Goal: Task Accomplishment & Management: Manage account settings

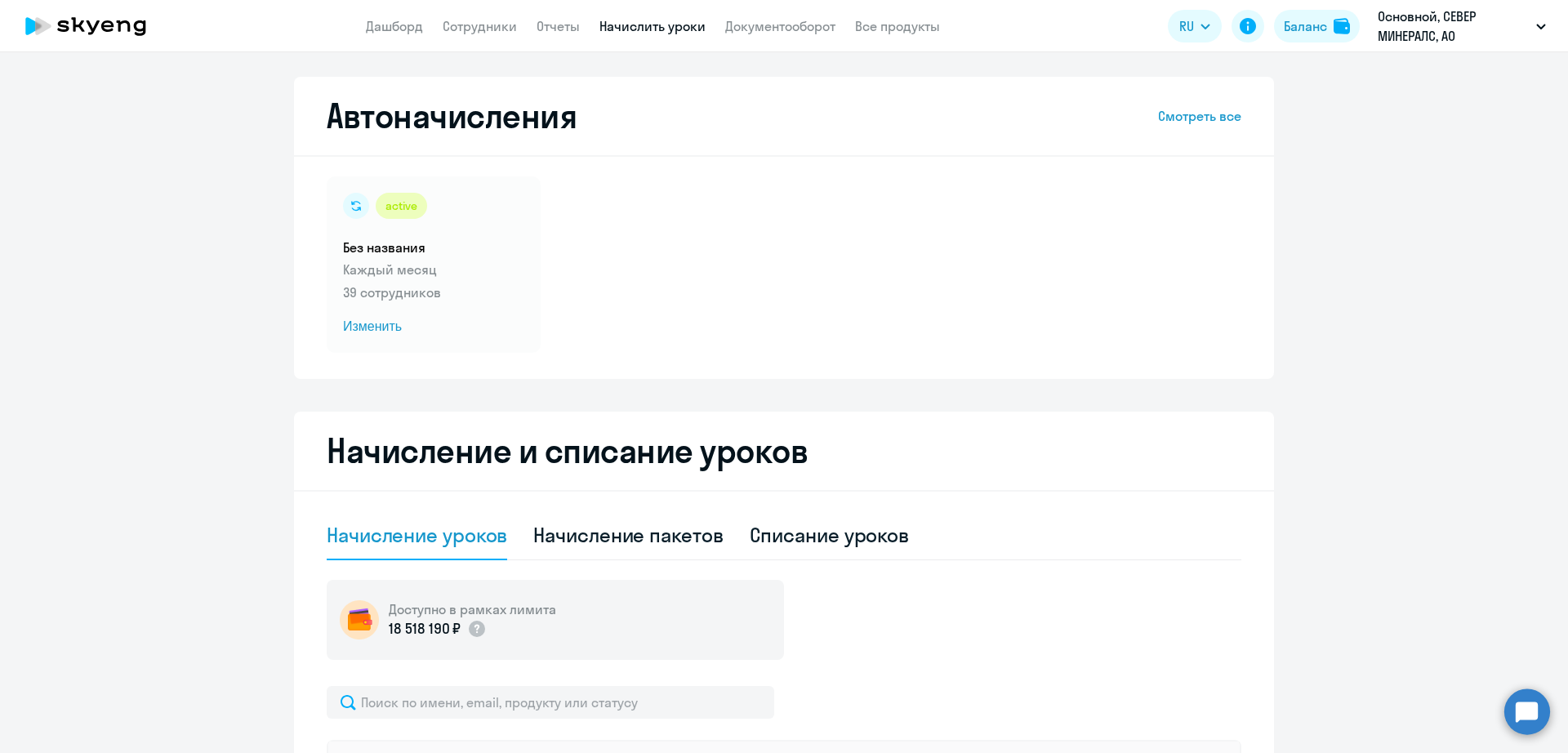
select select "10"
click at [490, 25] on link "Сотрудники" at bounding box center [480, 26] width 74 height 16
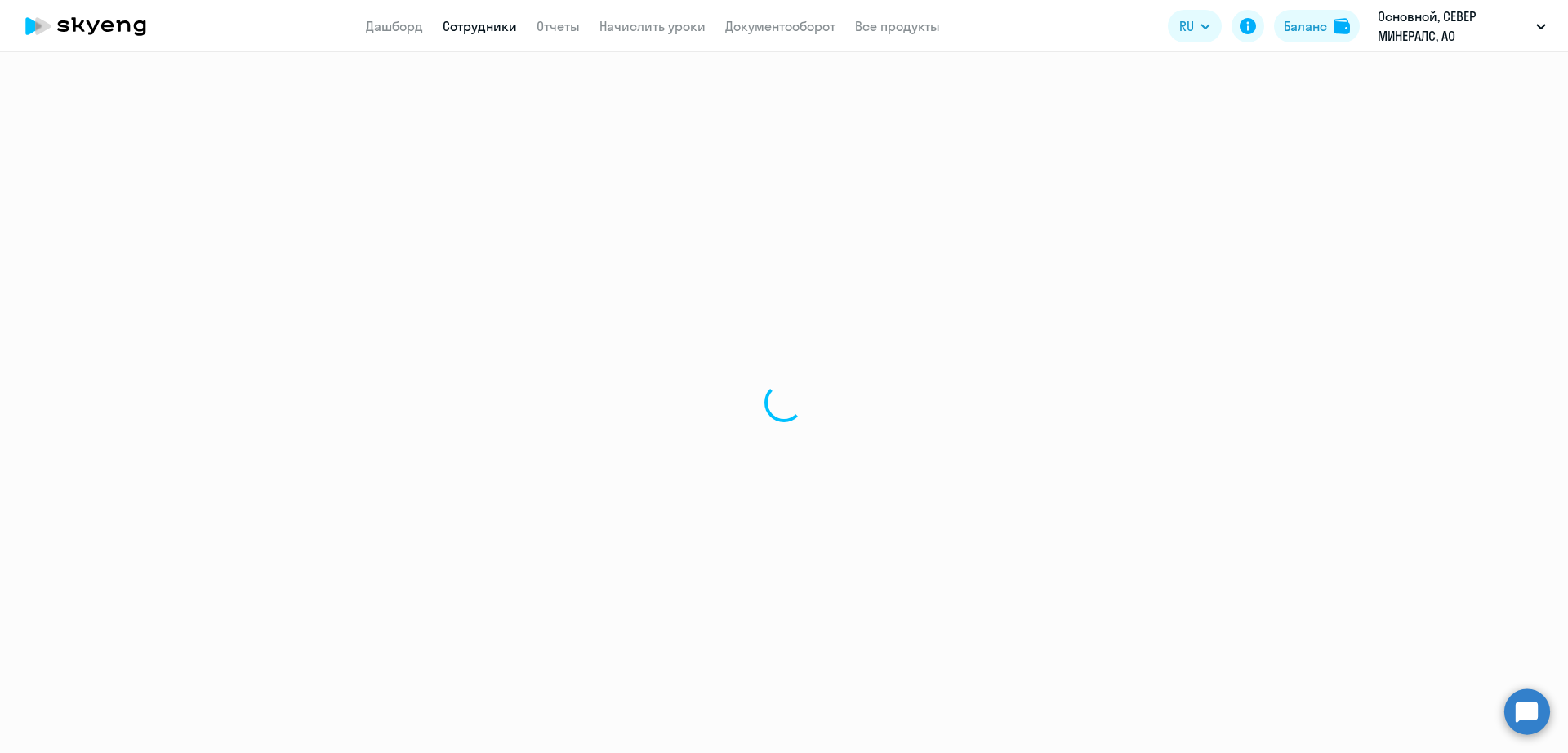
select select "30"
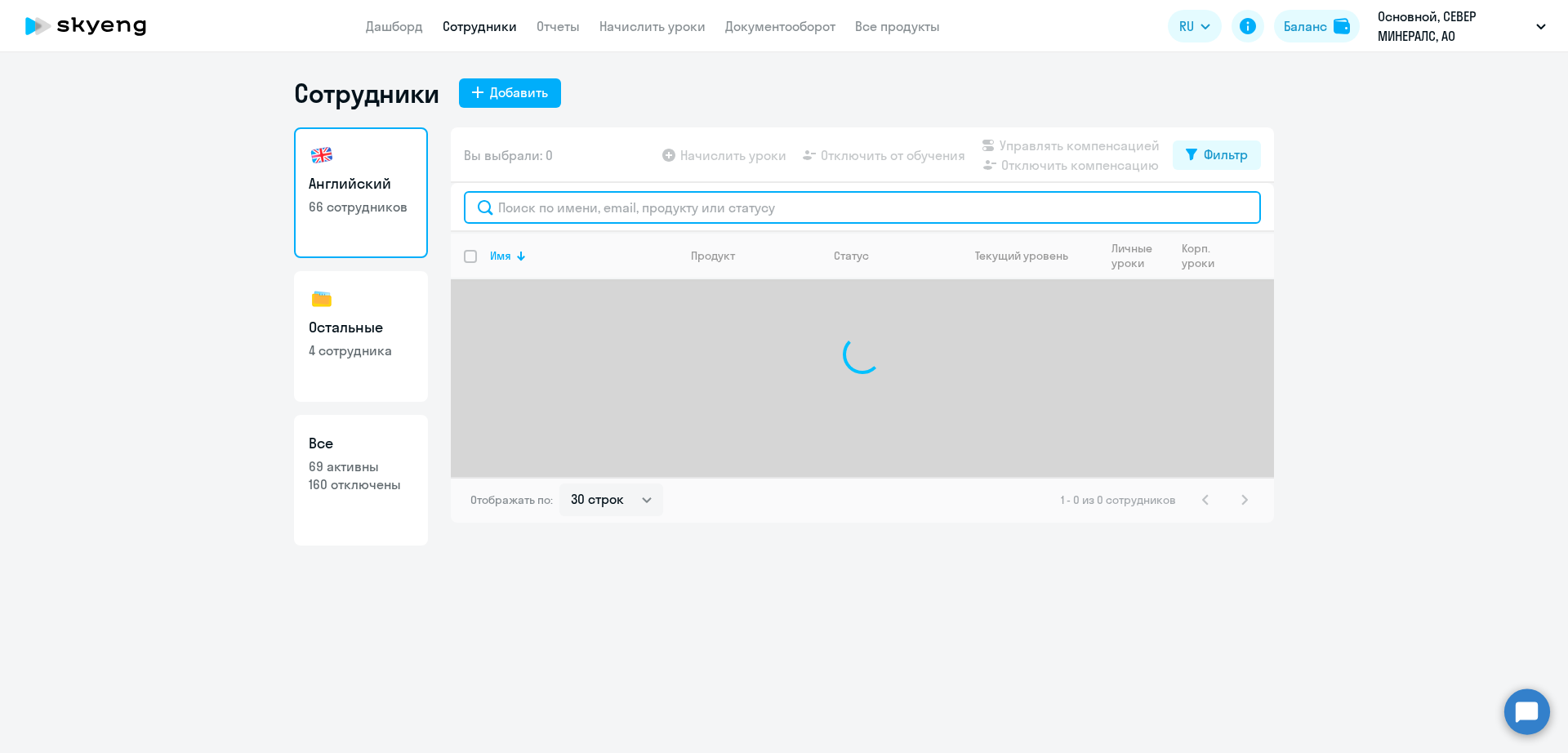
click at [667, 213] on input "text" at bounding box center [862, 208] width 797 height 32
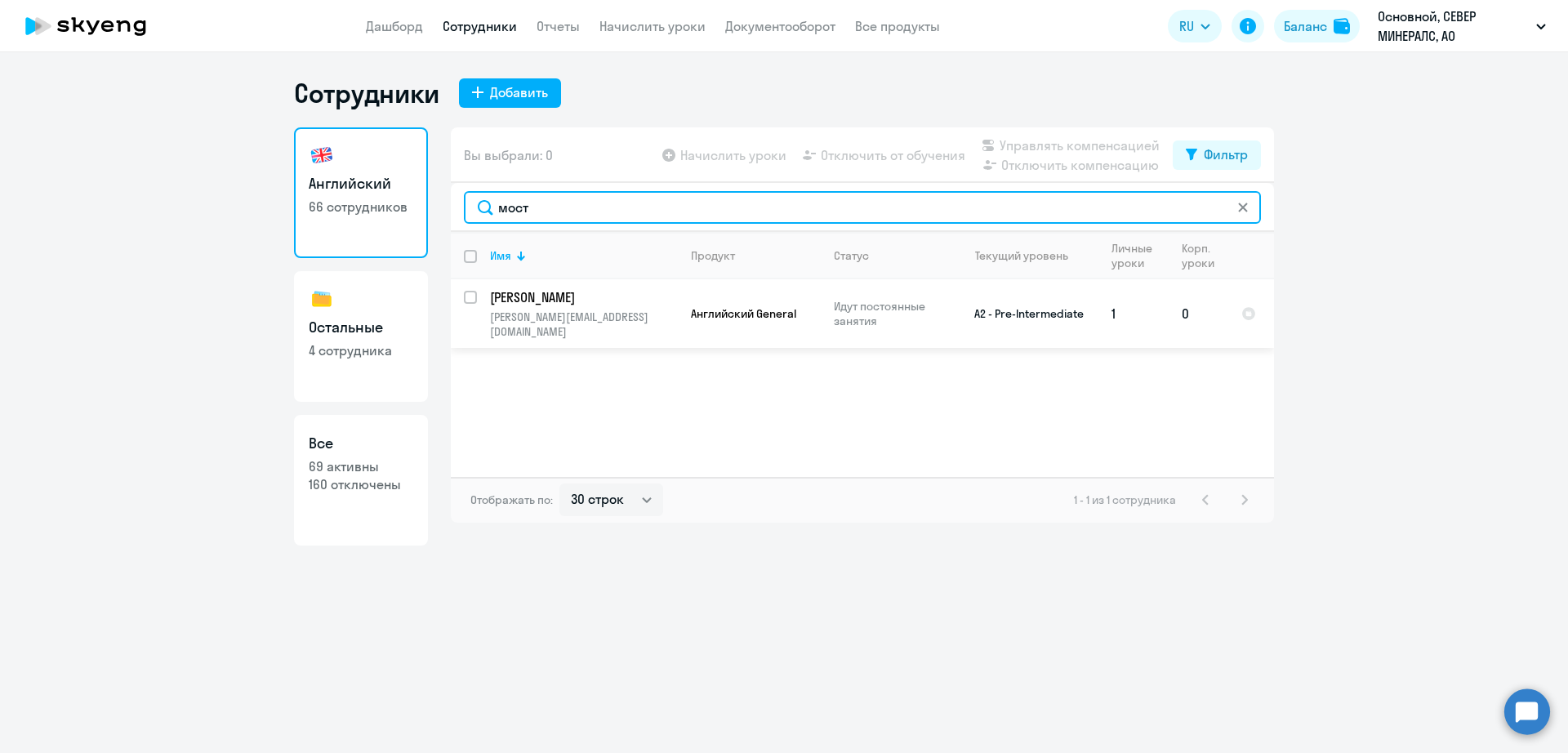
type input "мост"
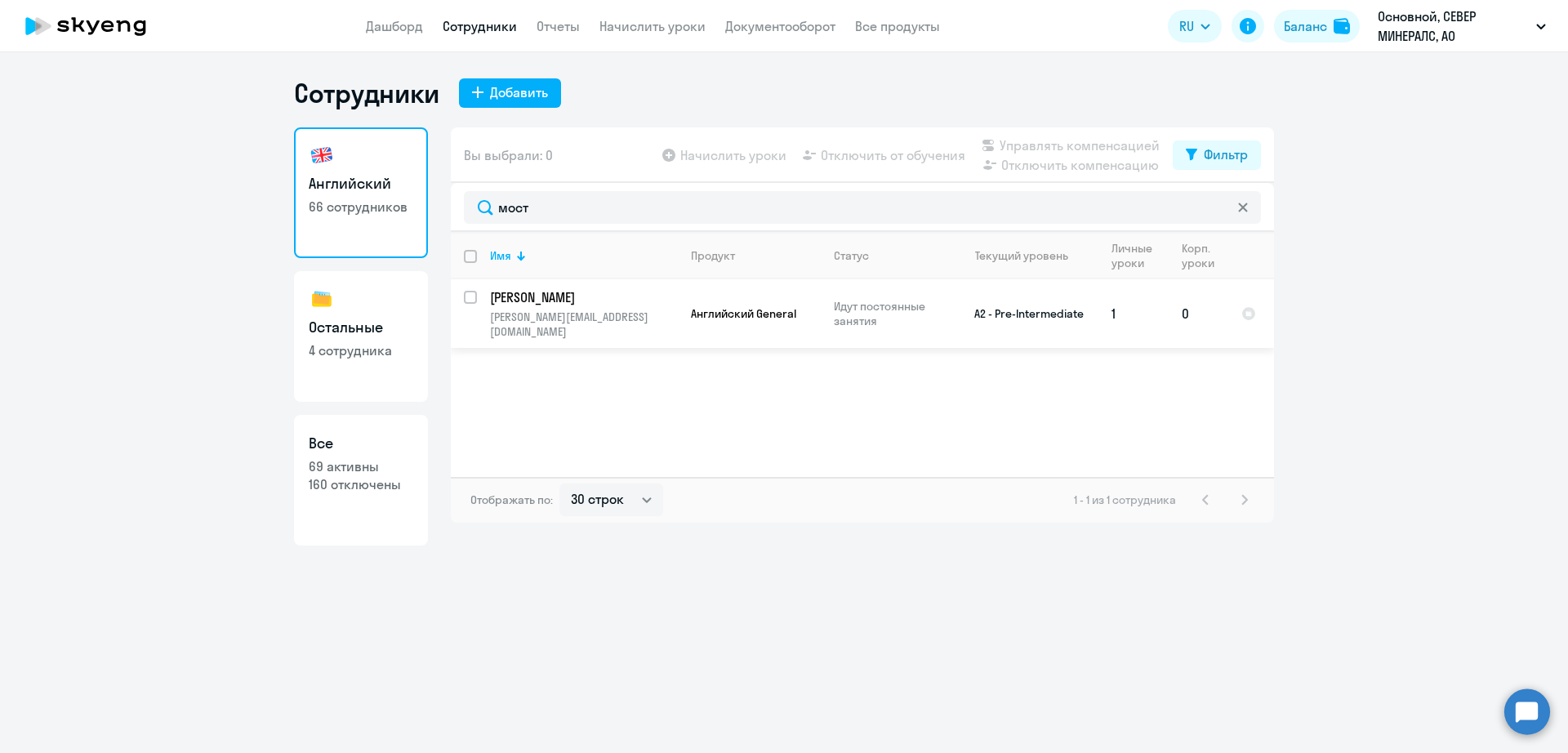
click at [481, 305] on td "[PERSON_NAME] [PERSON_NAME][EMAIL_ADDRESS][DOMAIN_NAME]" at bounding box center [577, 313] width 200 height 69
click at [472, 304] on input "select row 14125113" at bounding box center [480, 307] width 32 height 32
checkbox input "true"
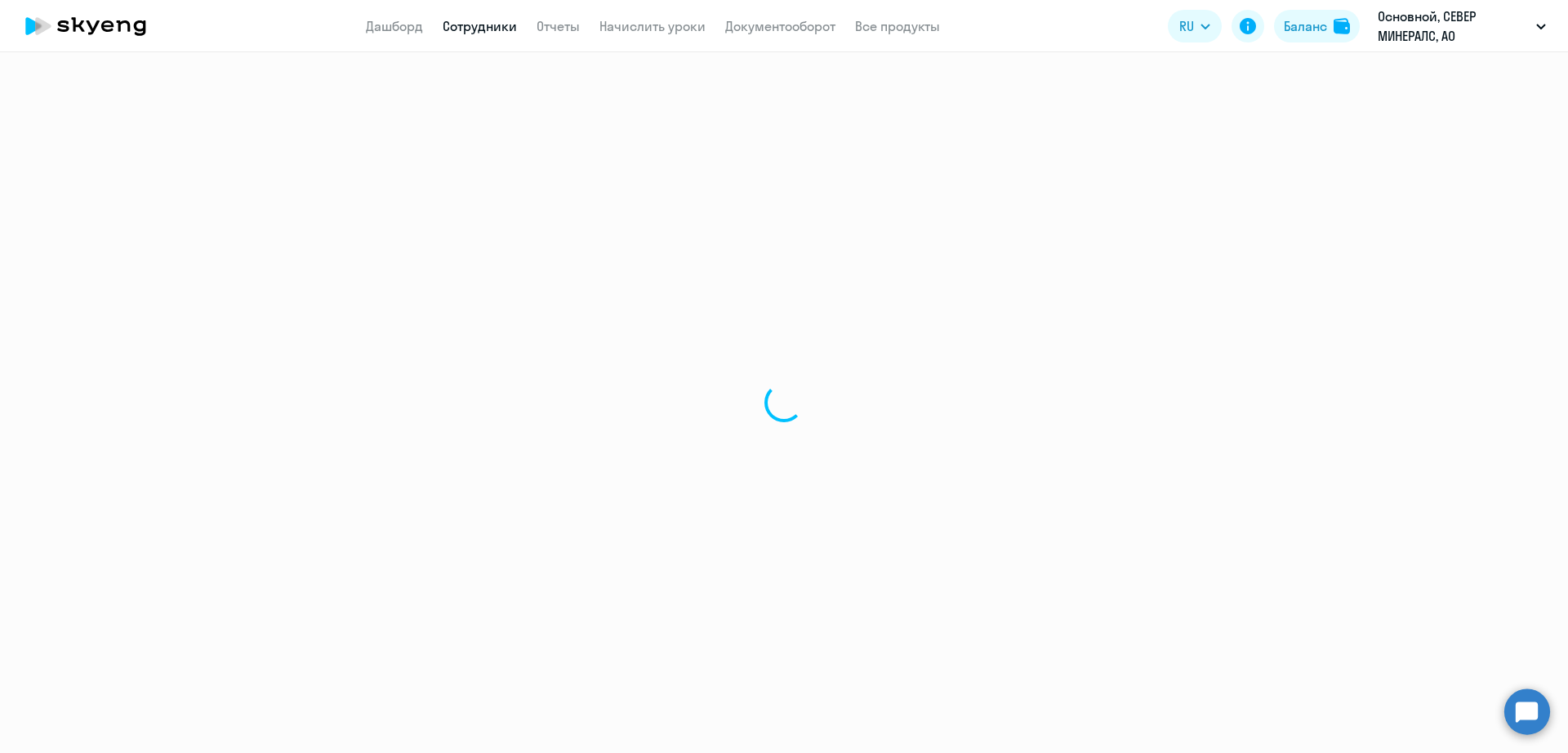
select select "english"
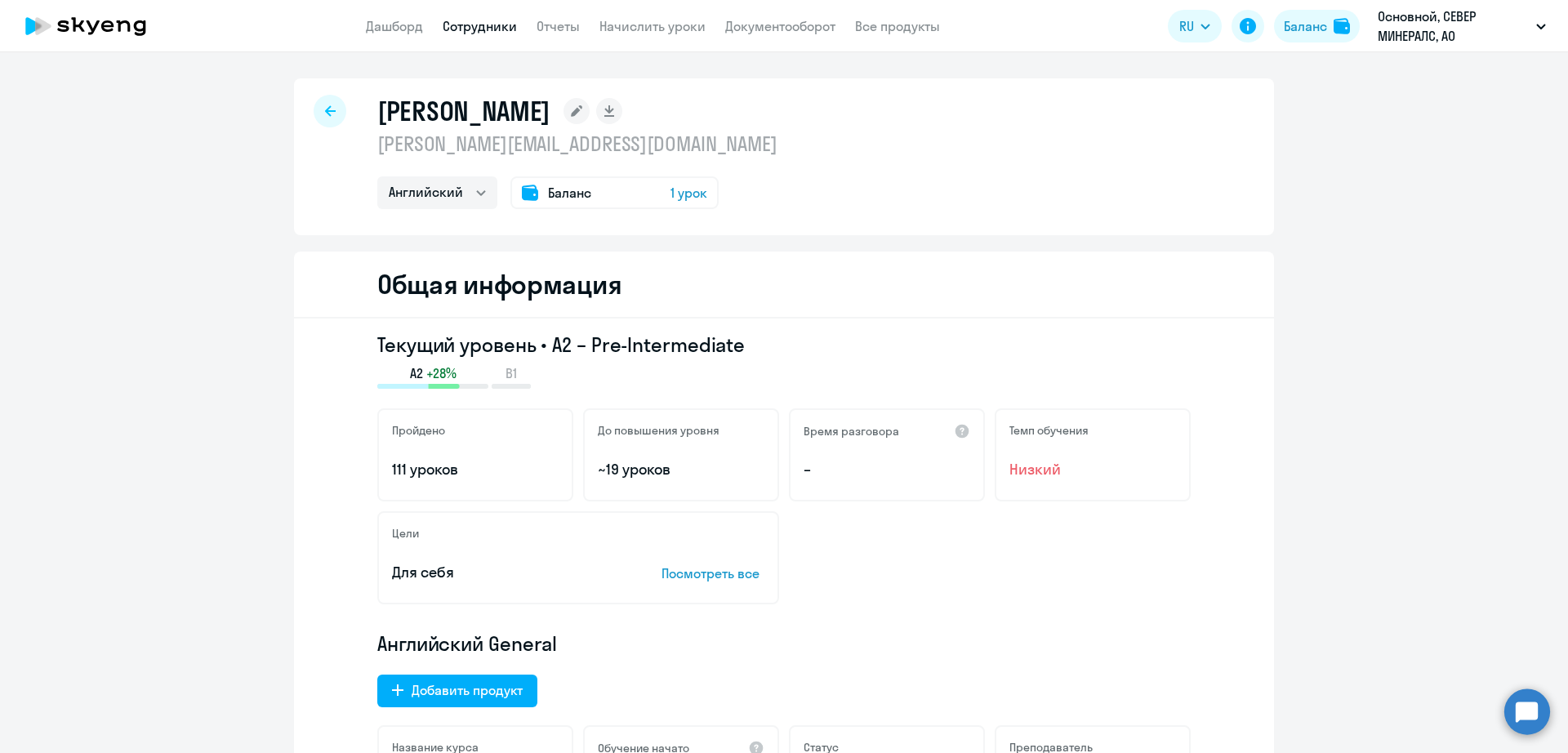
click at [473, 23] on link "Сотрудники" at bounding box center [480, 26] width 74 height 16
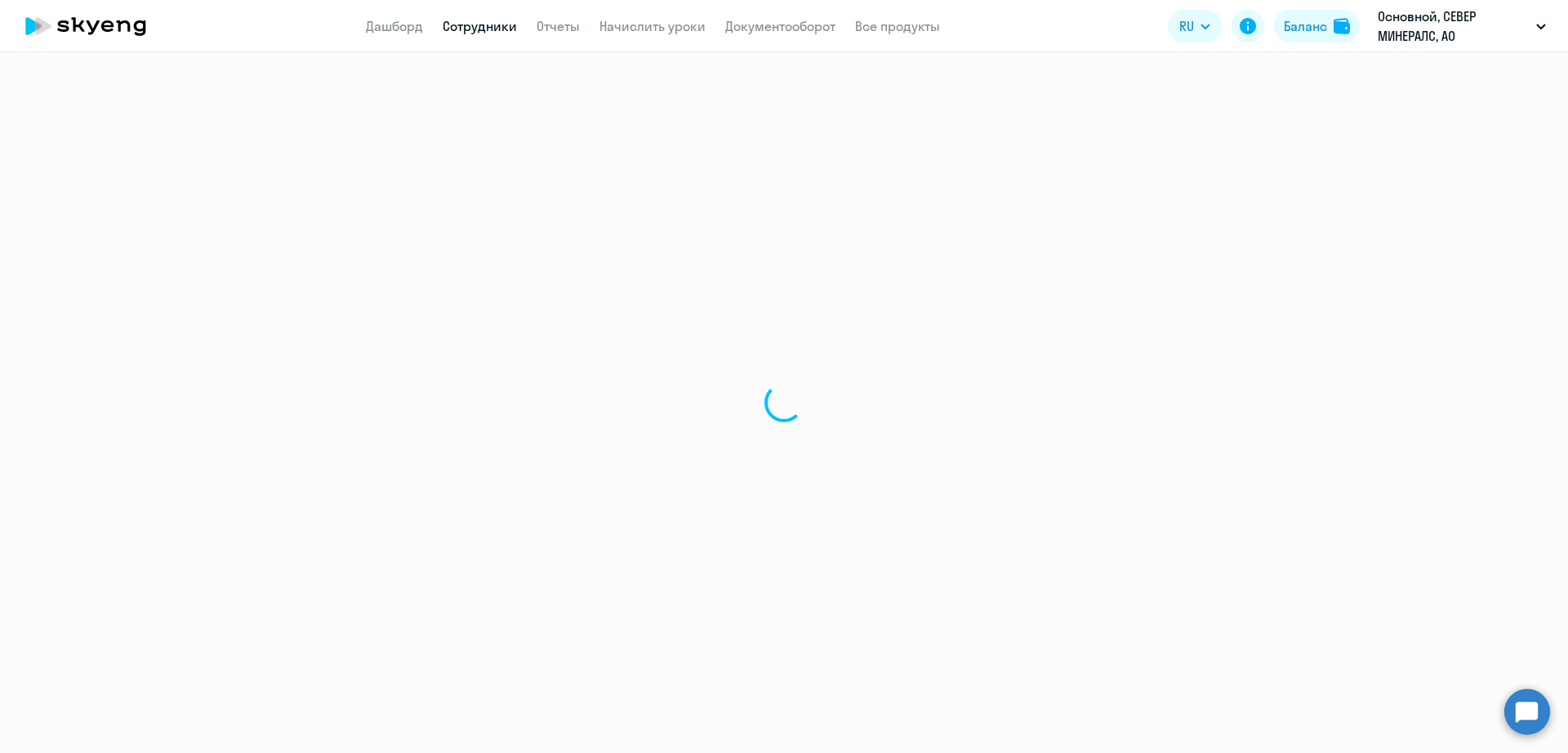
select select "30"
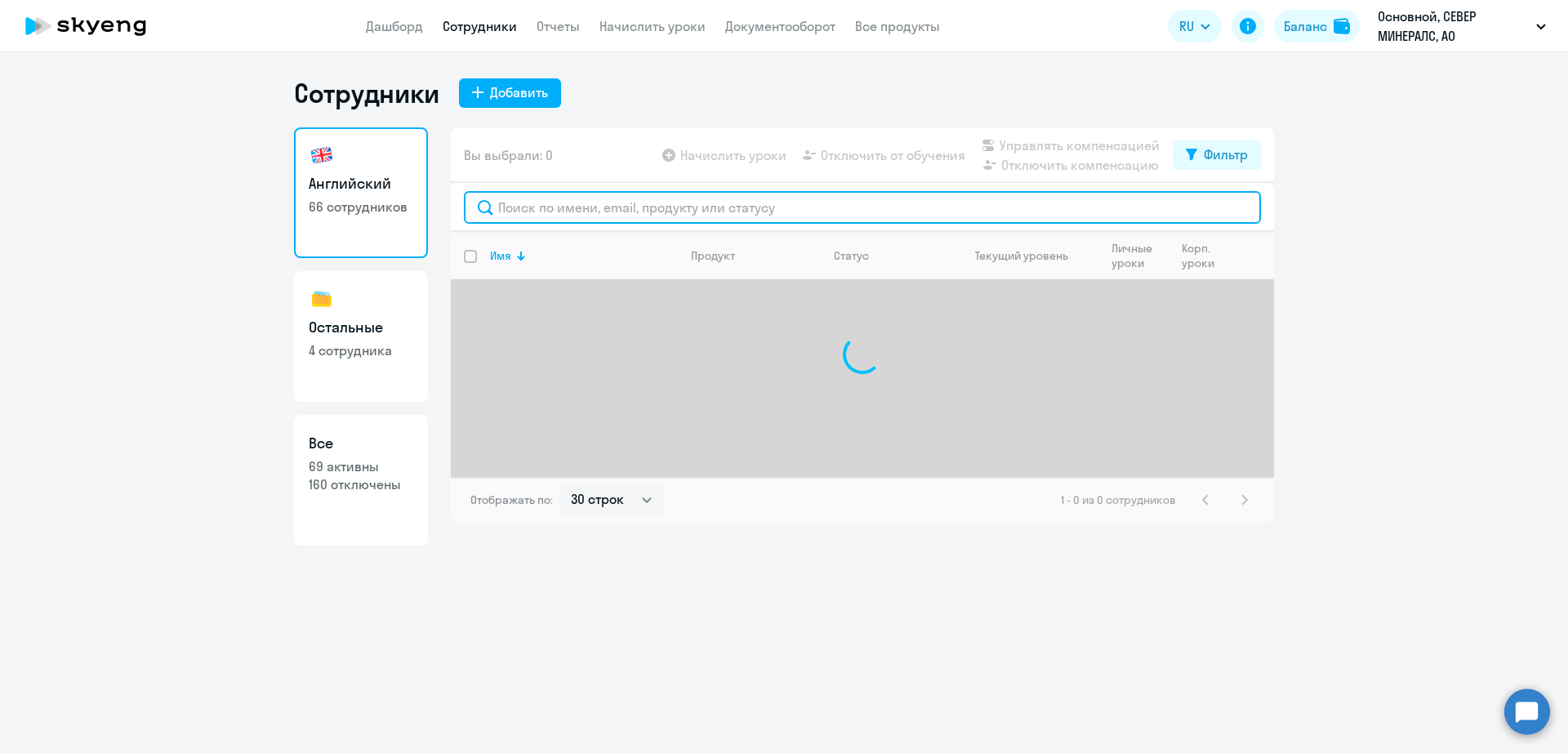
click at [550, 205] on input "text" at bounding box center [862, 208] width 797 height 32
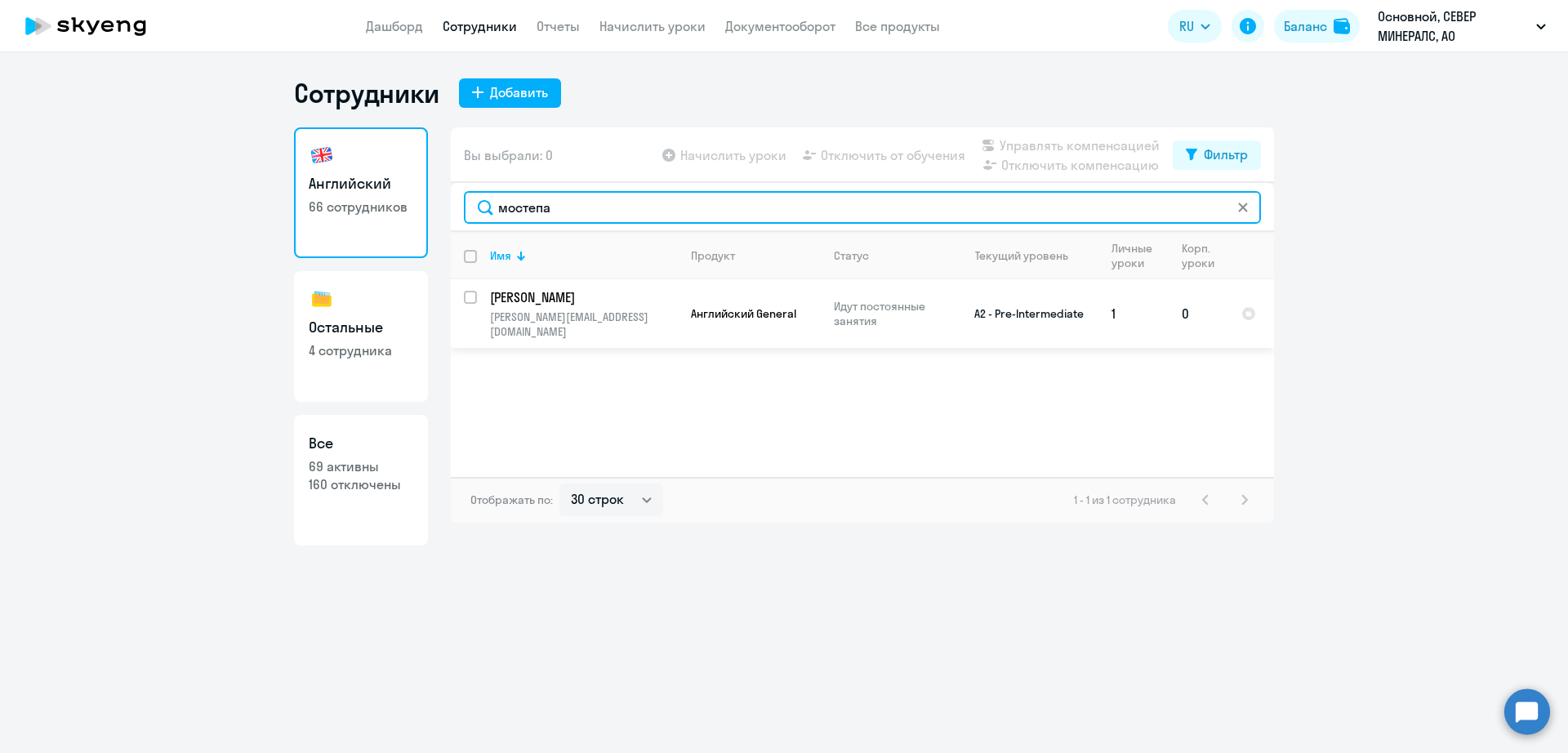
type input "мостепа"
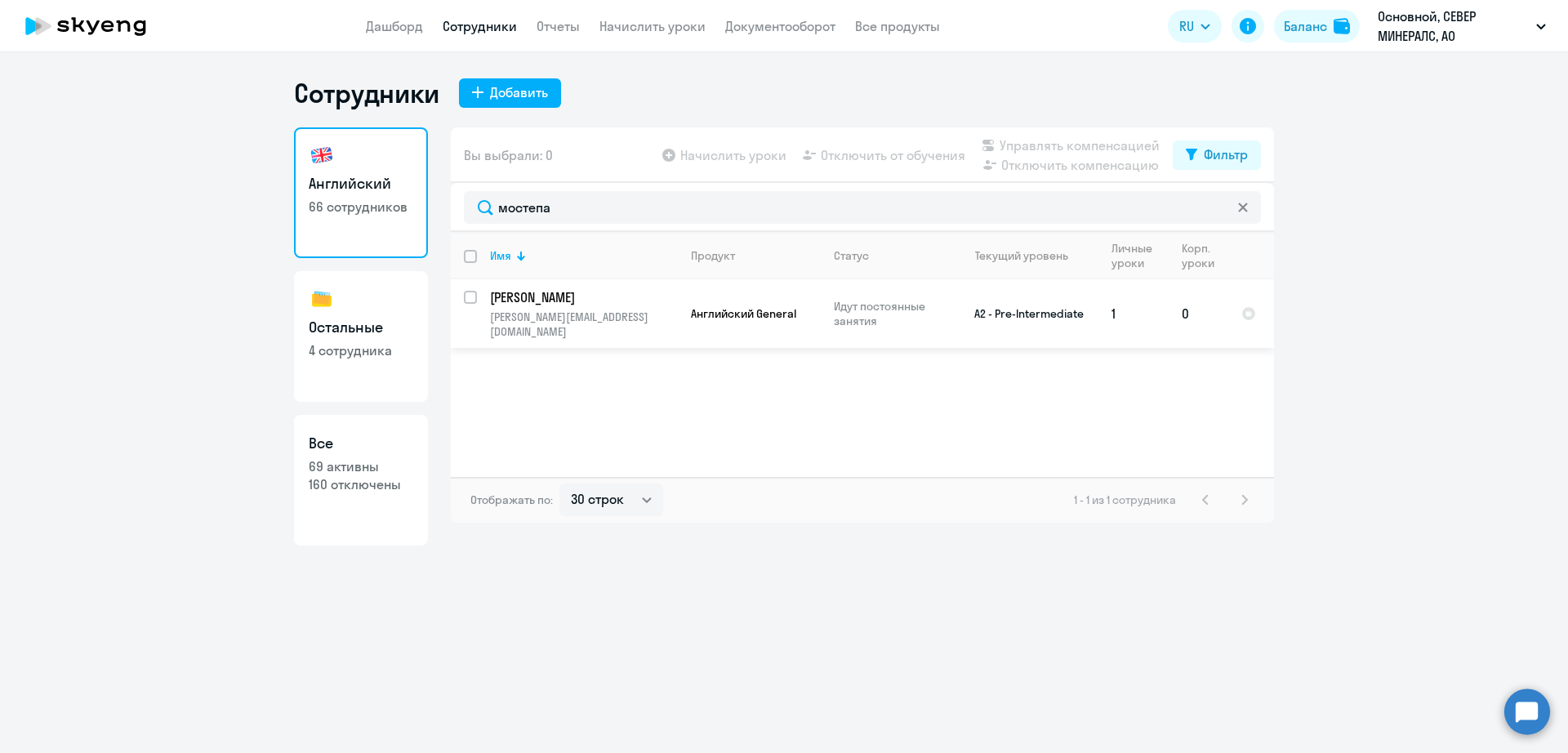
click at [489, 298] on td "[PERSON_NAME] [PERSON_NAME][EMAIL_ADDRESS][DOMAIN_NAME]" at bounding box center [577, 313] width 200 height 69
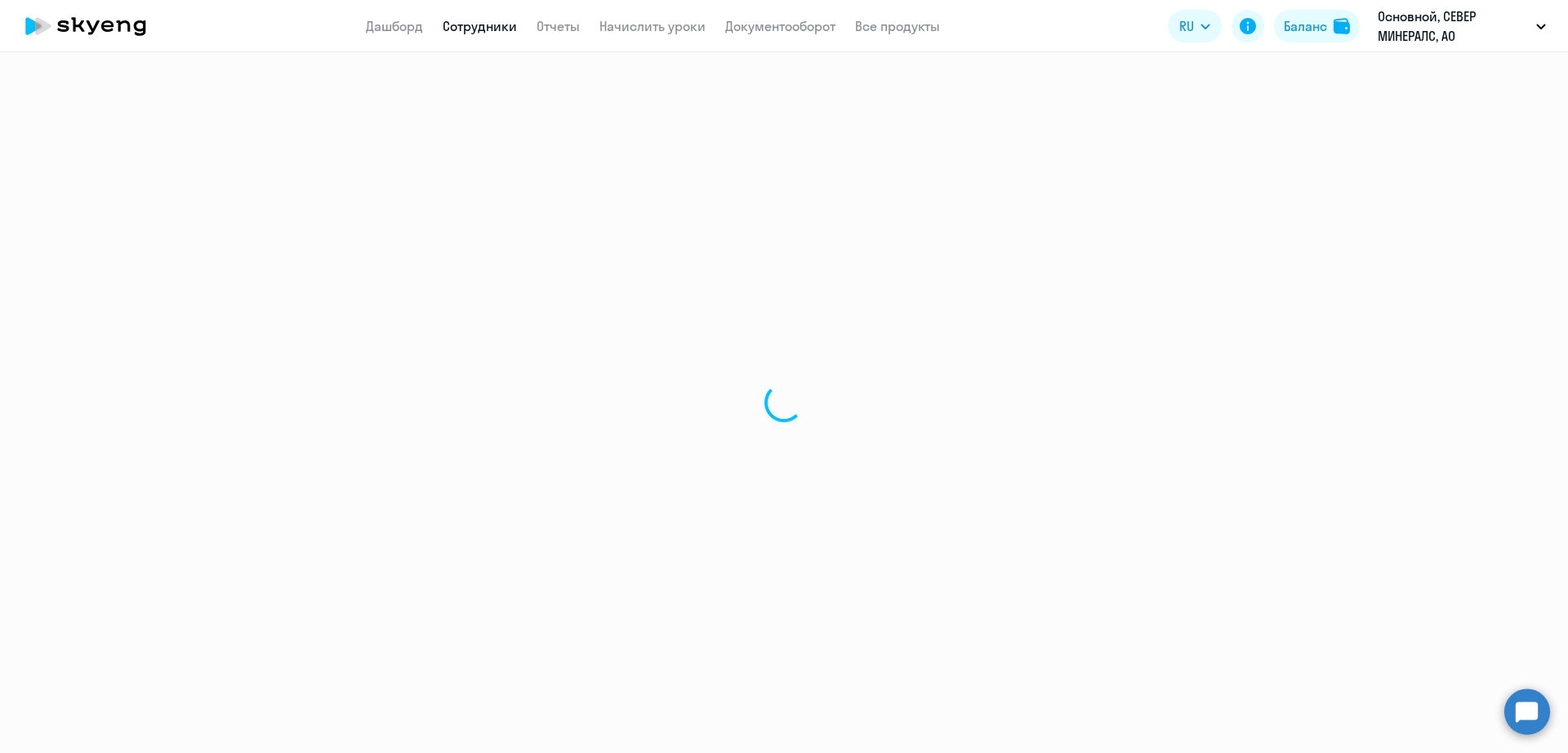
select select "english"
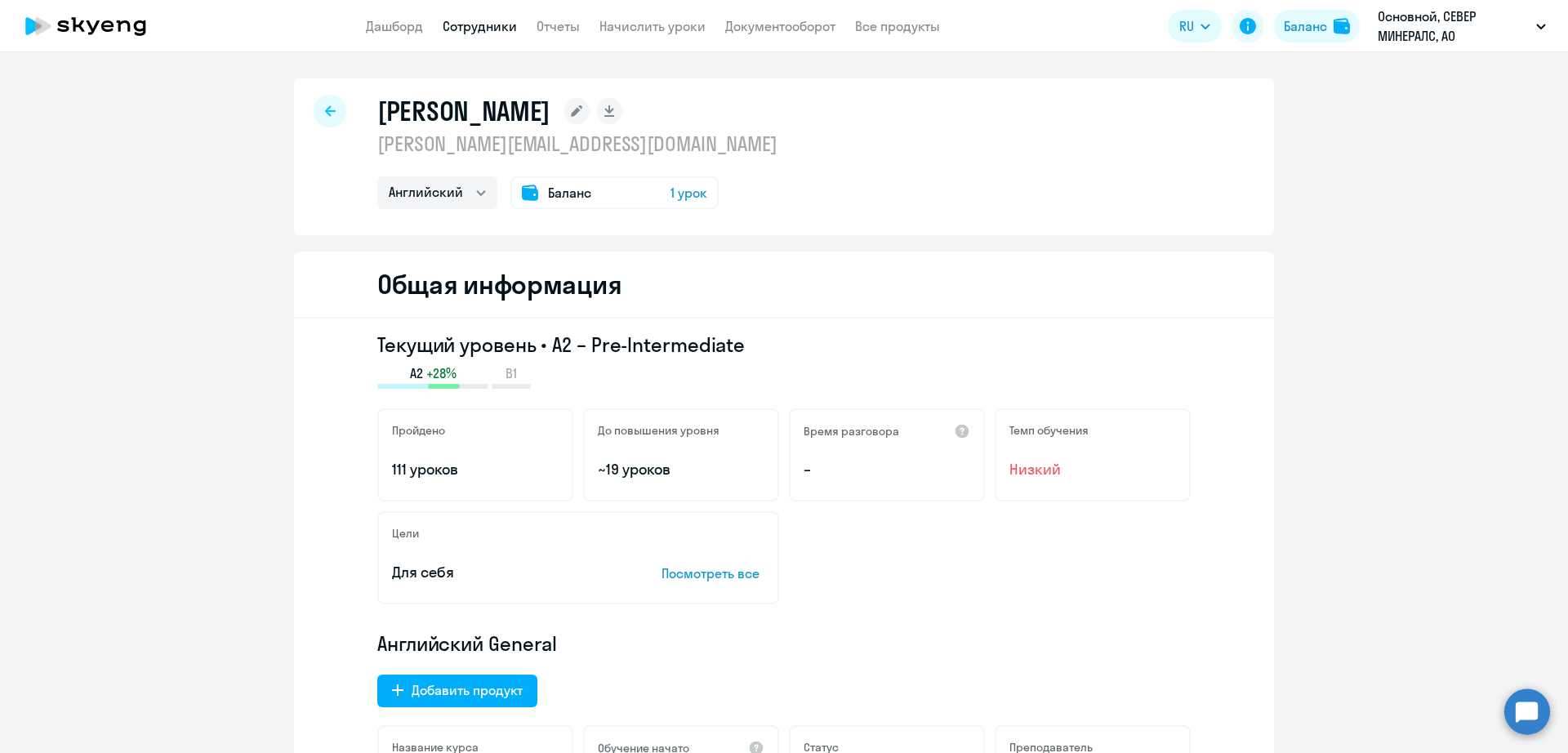
click at [479, 27] on link "Сотрудники" at bounding box center [480, 26] width 74 height 16
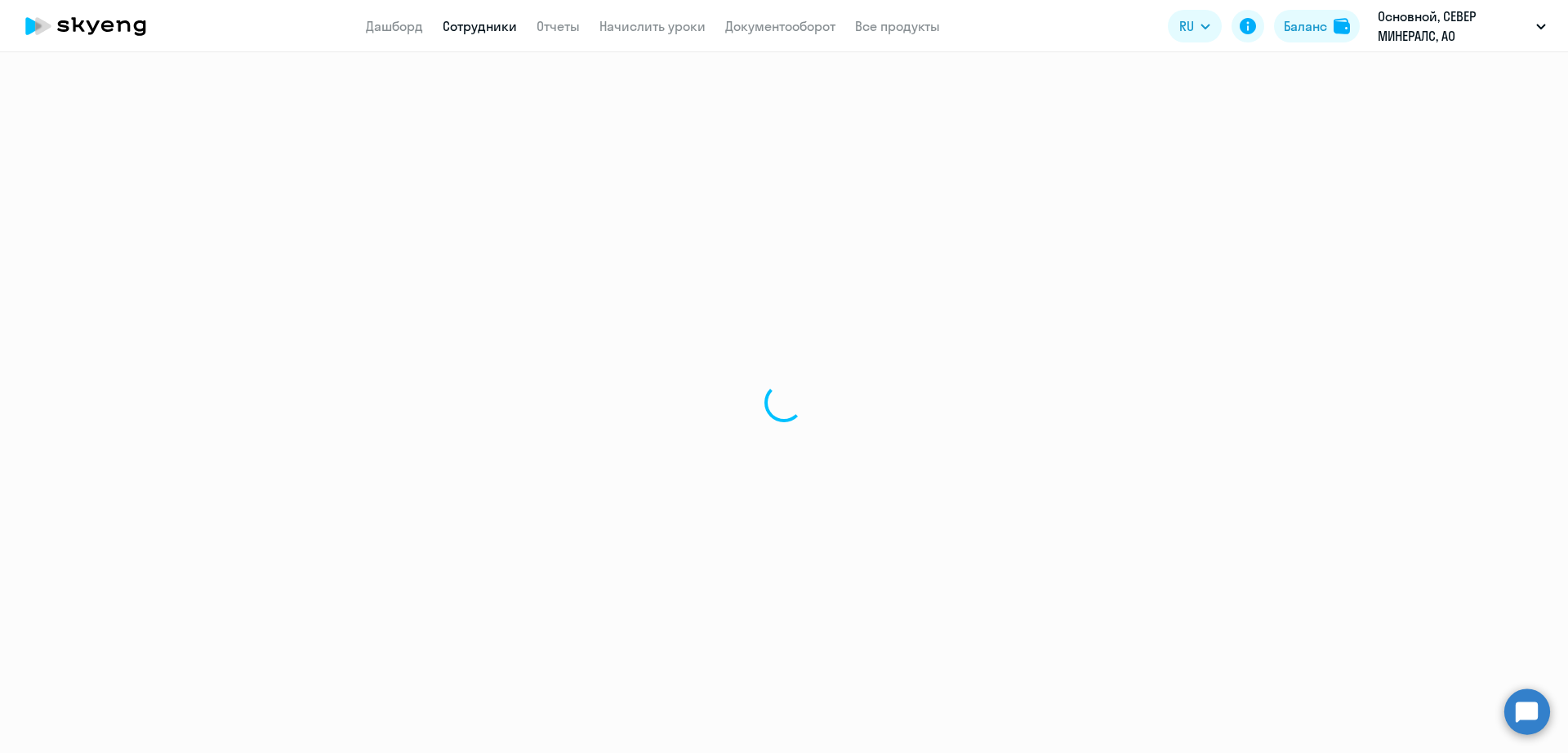
select select "30"
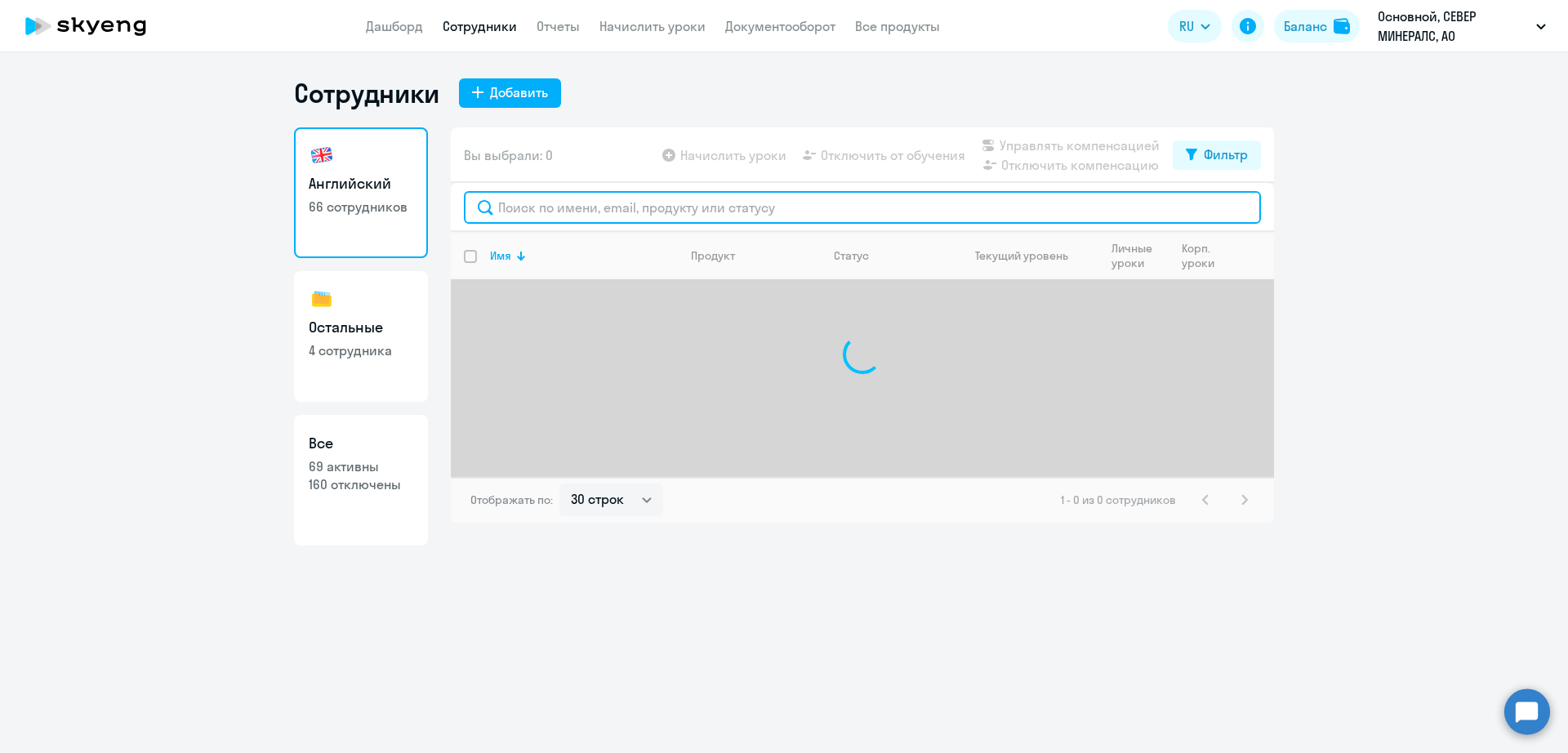
click at [613, 206] on input "text" at bounding box center [862, 208] width 797 height 32
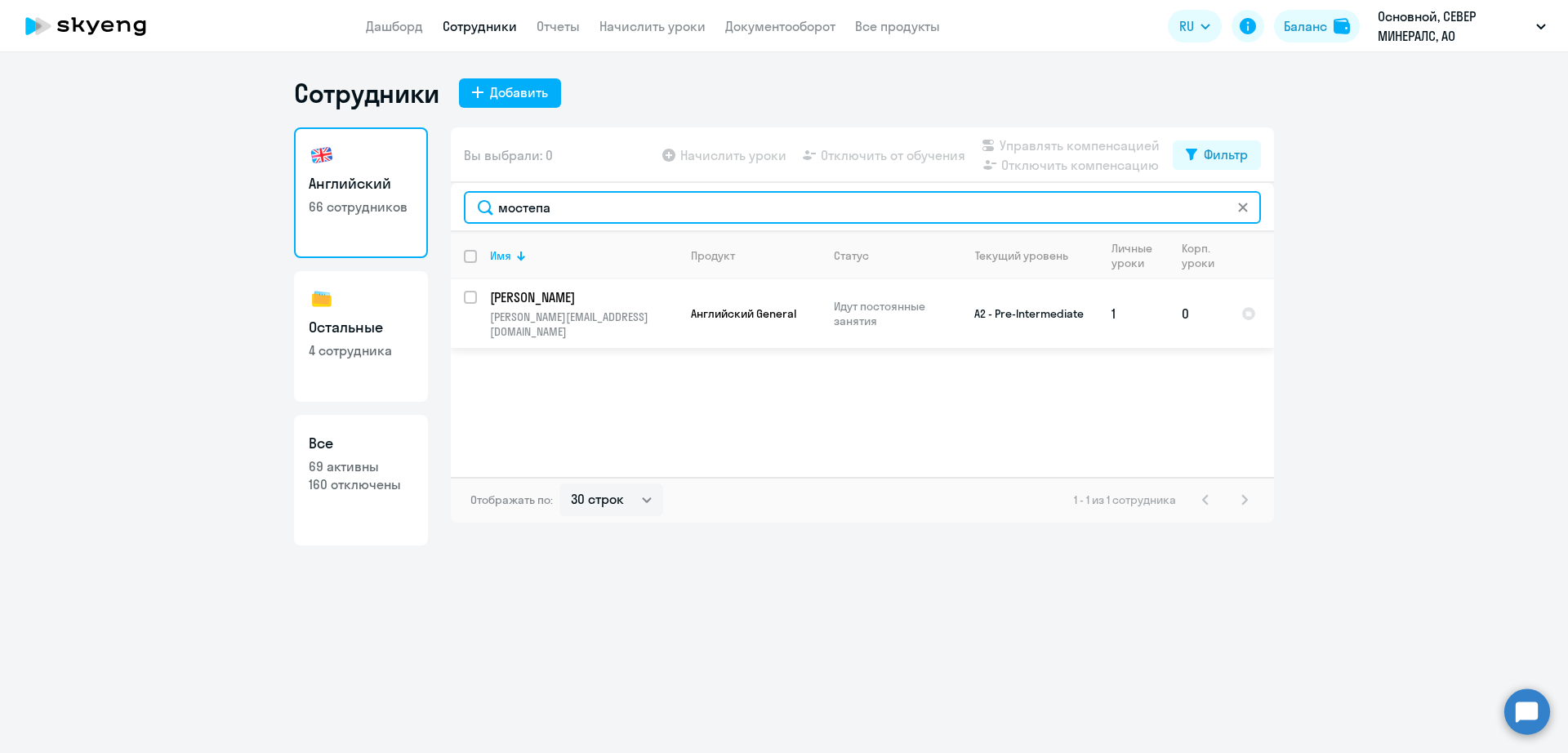
type input "мостепа"
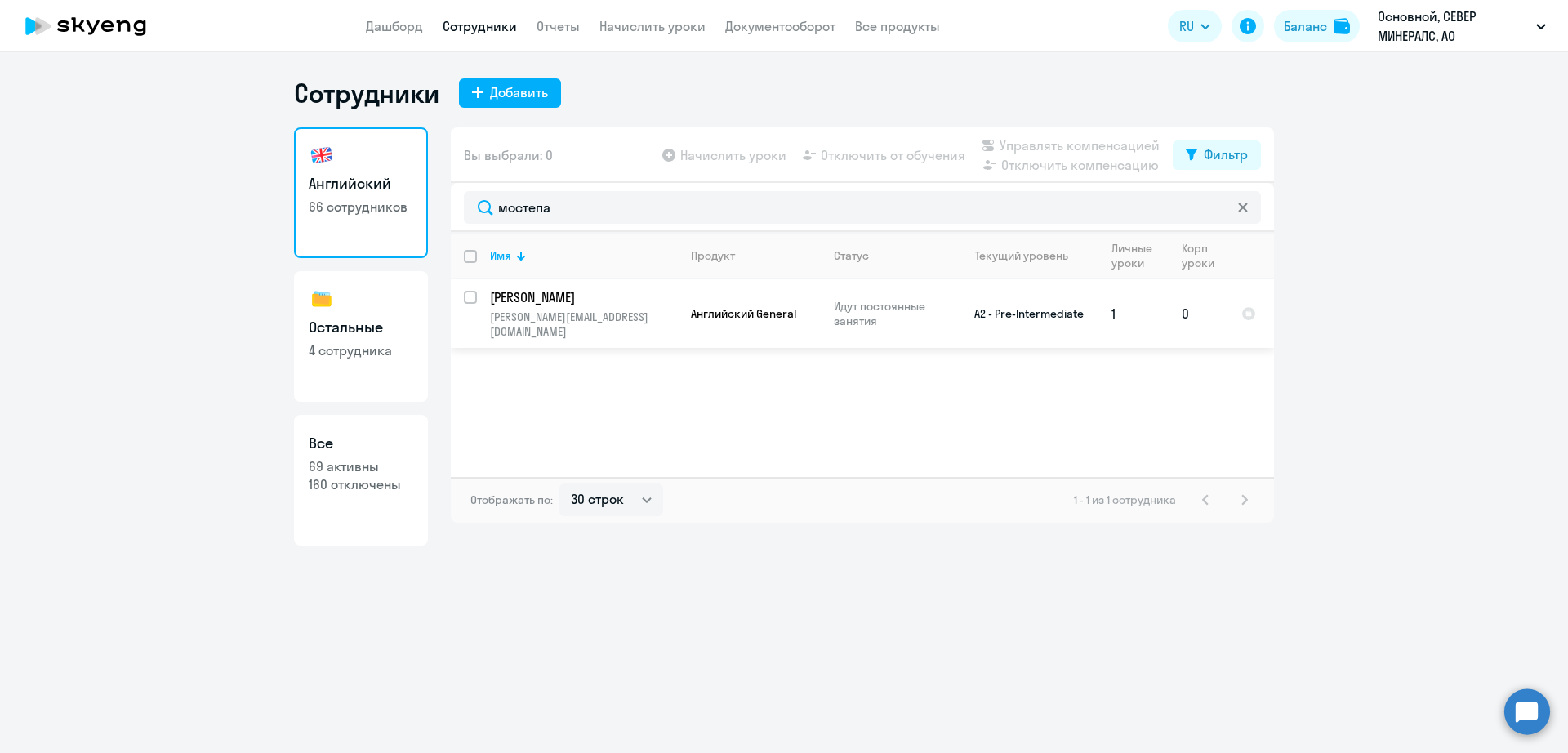
click at [471, 304] on input "select row 14125113" at bounding box center [480, 307] width 32 height 32
checkbox input "true"
click at [1052, 141] on span "Управлять компенсацией" at bounding box center [1079, 145] width 160 height 20
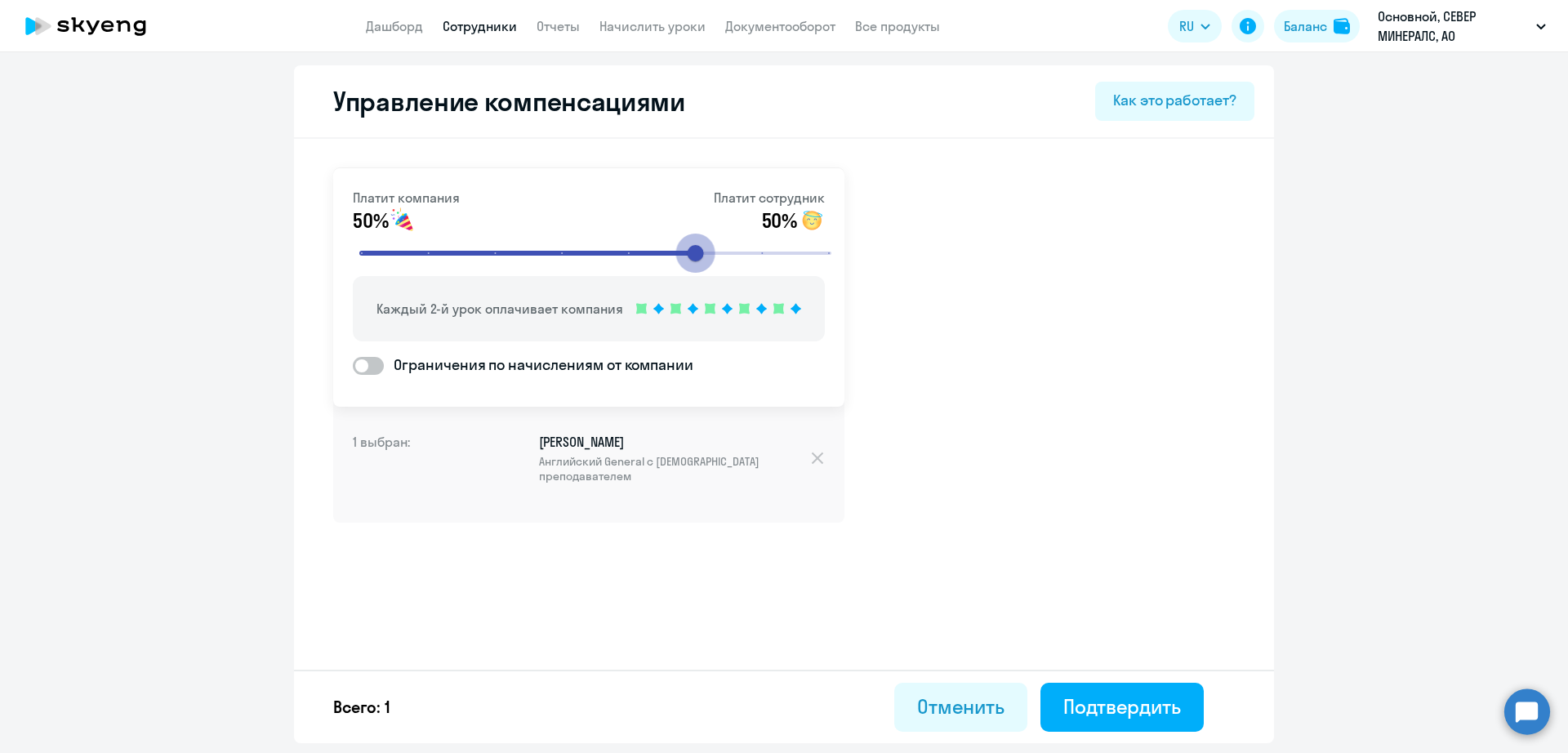
drag, startPoint x: 565, startPoint y: 252, endPoint x: 705, endPoint y: 252, distance: 140.0
click at [705, 252] on input "range" at bounding box center [595, 253] width 507 height 36
drag, startPoint x: 710, startPoint y: 252, endPoint x: 400, endPoint y: 254, distance: 310.0
click at [400, 254] on input "range" at bounding box center [595, 253] width 507 height 36
drag, startPoint x: 416, startPoint y: 254, endPoint x: 387, endPoint y: 254, distance: 29.0
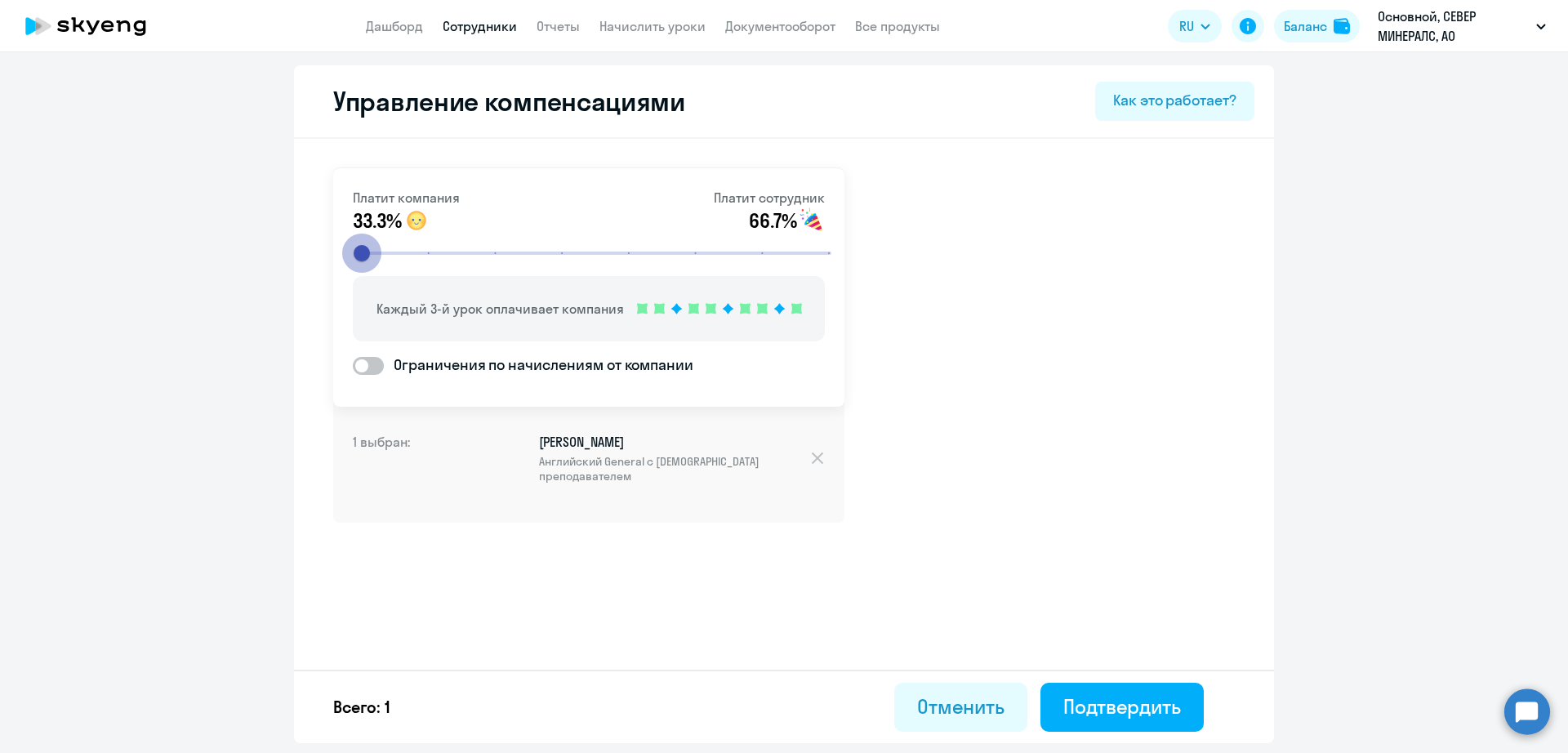
click at [387, 254] on input "range" at bounding box center [595, 253] width 507 height 36
drag, startPoint x: 377, startPoint y: 253, endPoint x: 468, endPoint y: 261, distance: 91.4
type input "3"
click at [468, 261] on input "range" at bounding box center [595, 253] width 507 height 36
click at [480, 32] on link "Сотрудники" at bounding box center [480, 26] width 74 height 16
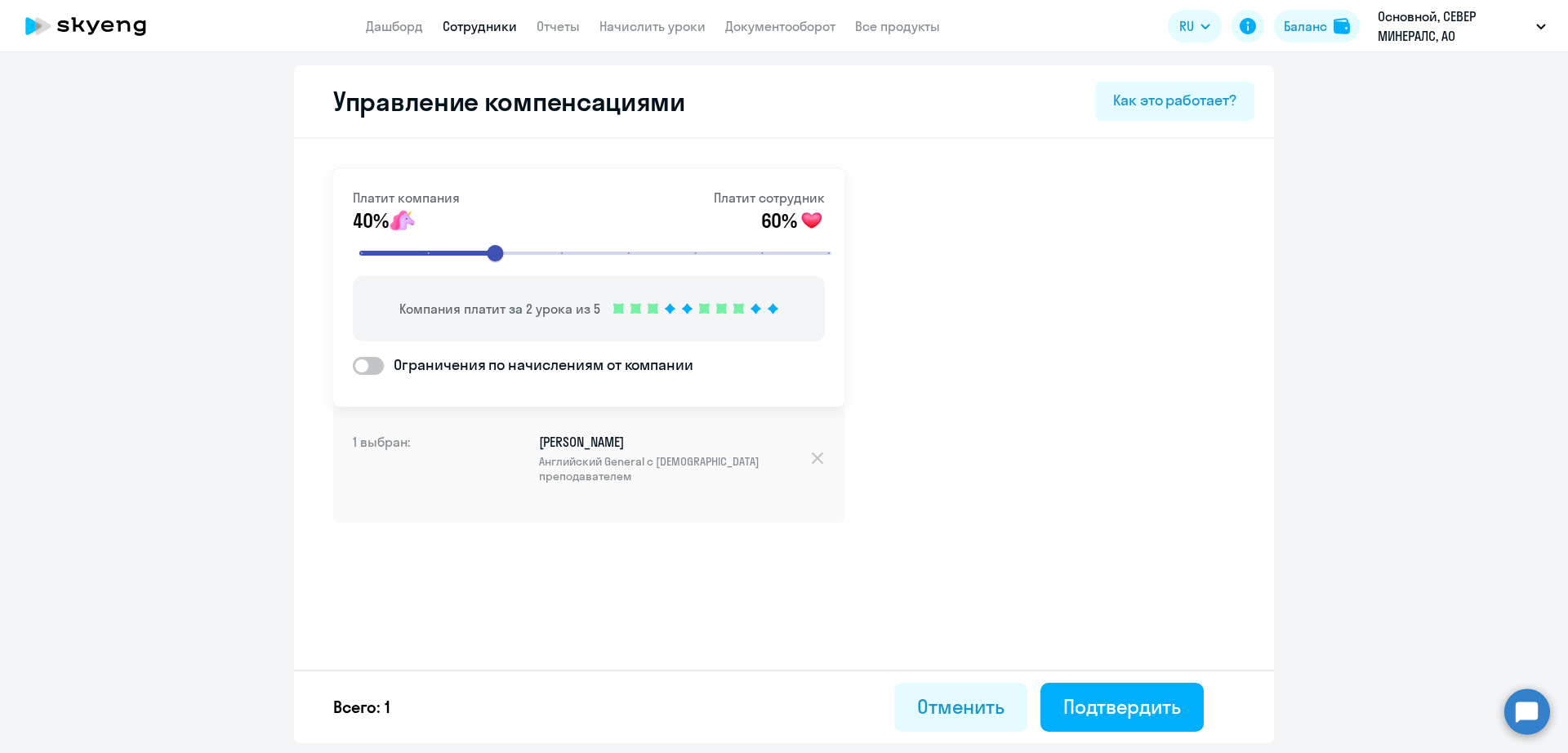
select select "30"
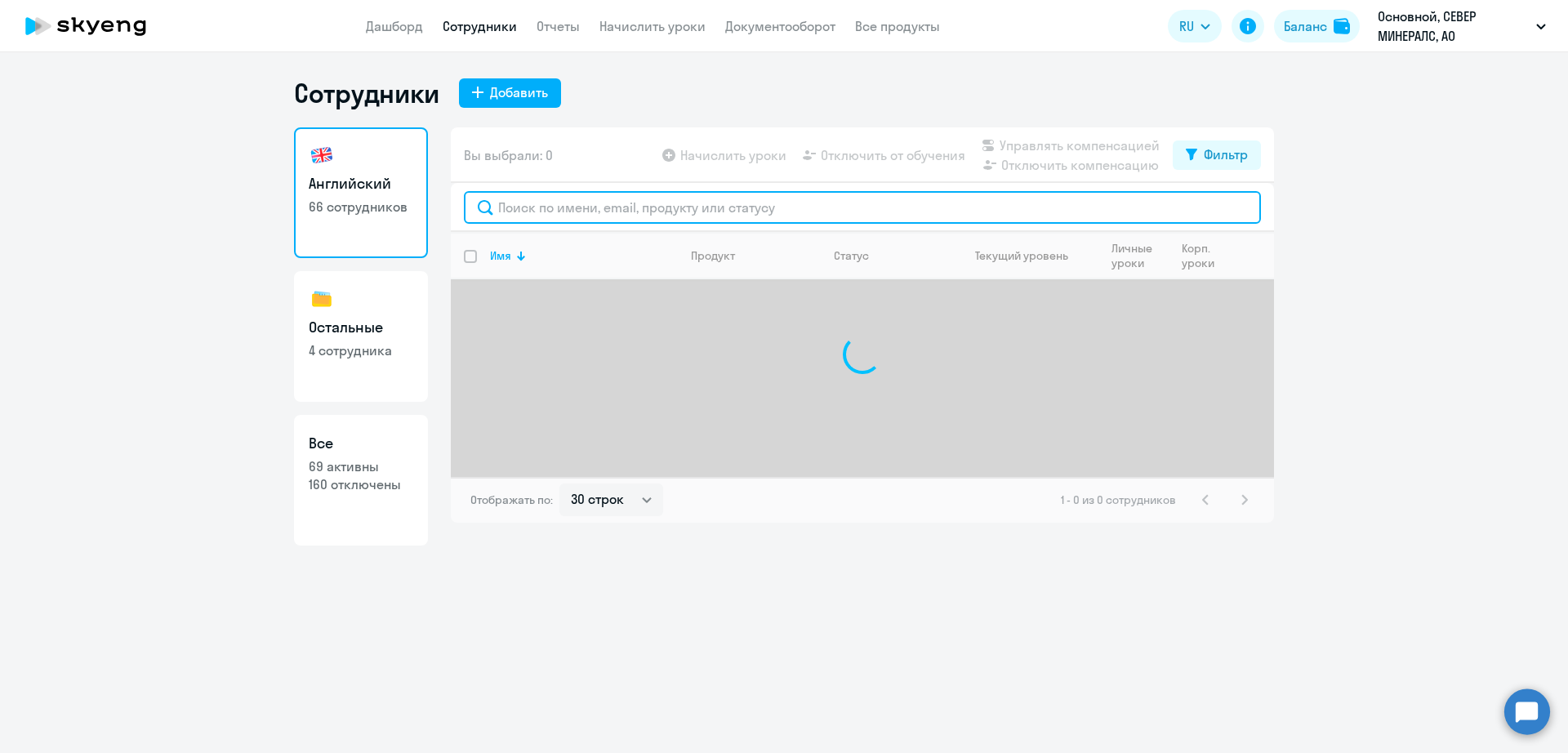
click at [618, 218] on input "text" at bounding box center [862, 208] width 797 height 32
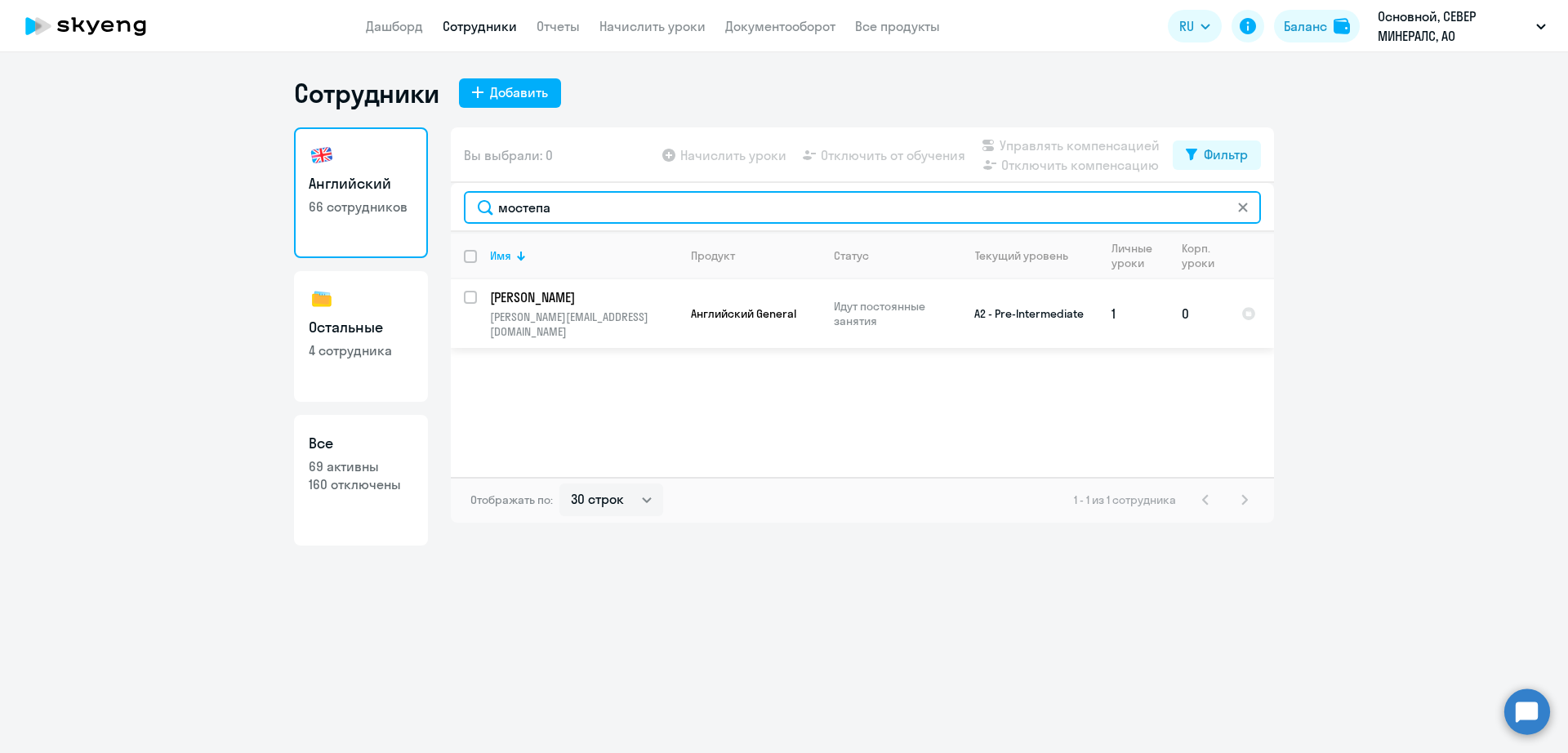
type input "мостепа"
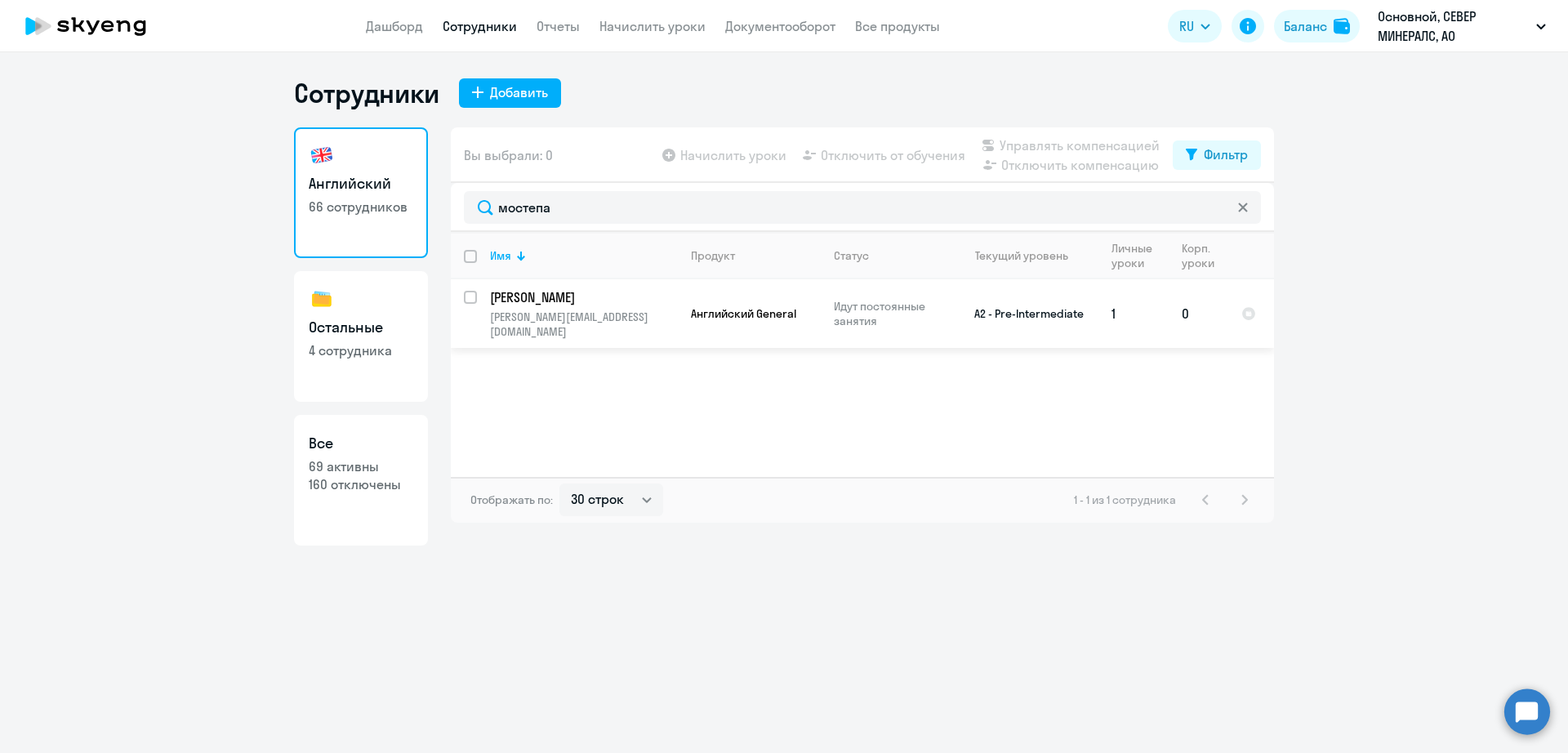
click at [464, 291] on input "select row 14125113" at bounding box center [480, 307] width 32 height 32
checkbox input "true"
click at [923, 153] on span "Отключить от обучения" at bounding box center [892, 155] width 144 height 20
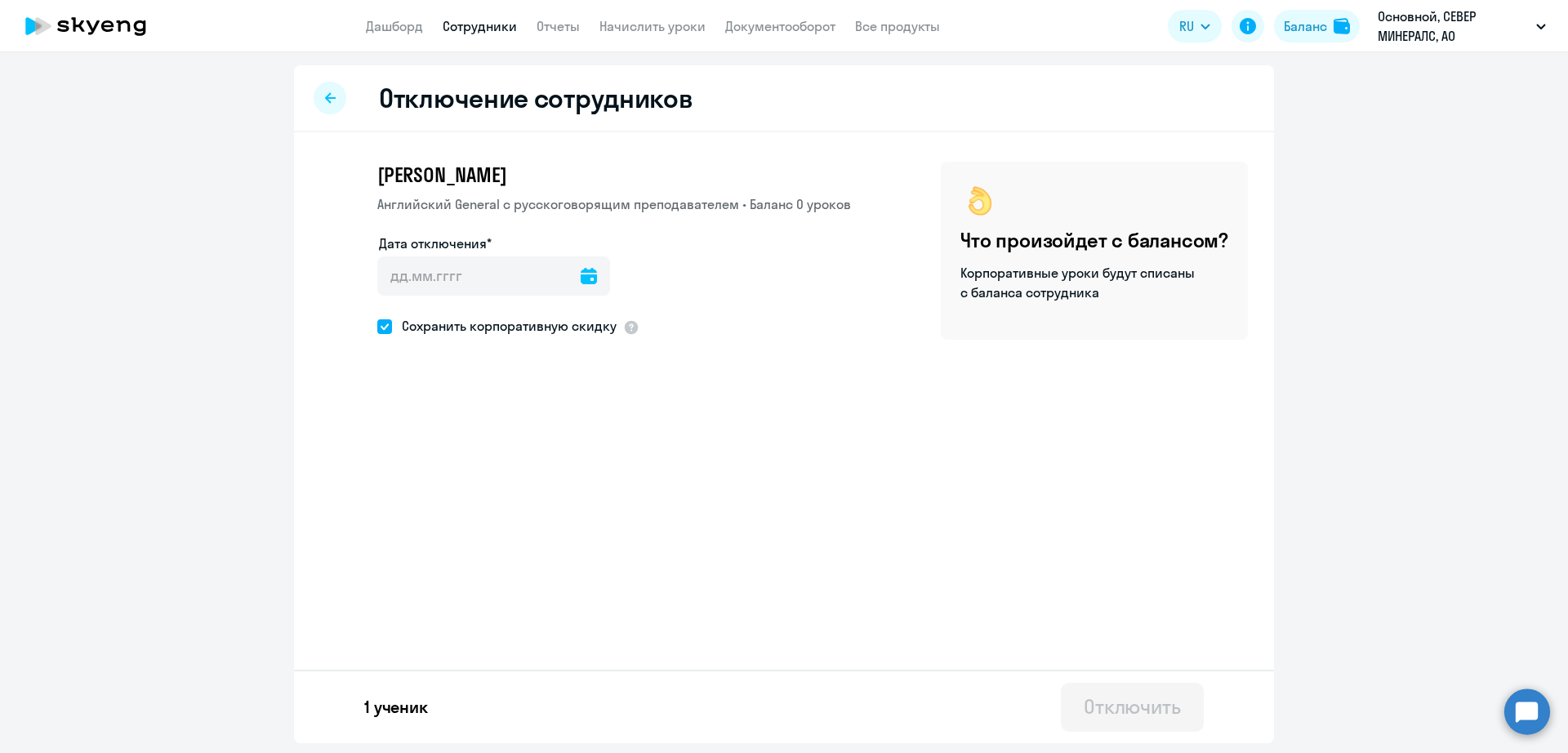
click at [340, 102] on div at bounding box center [329, 98] width 32 height 32
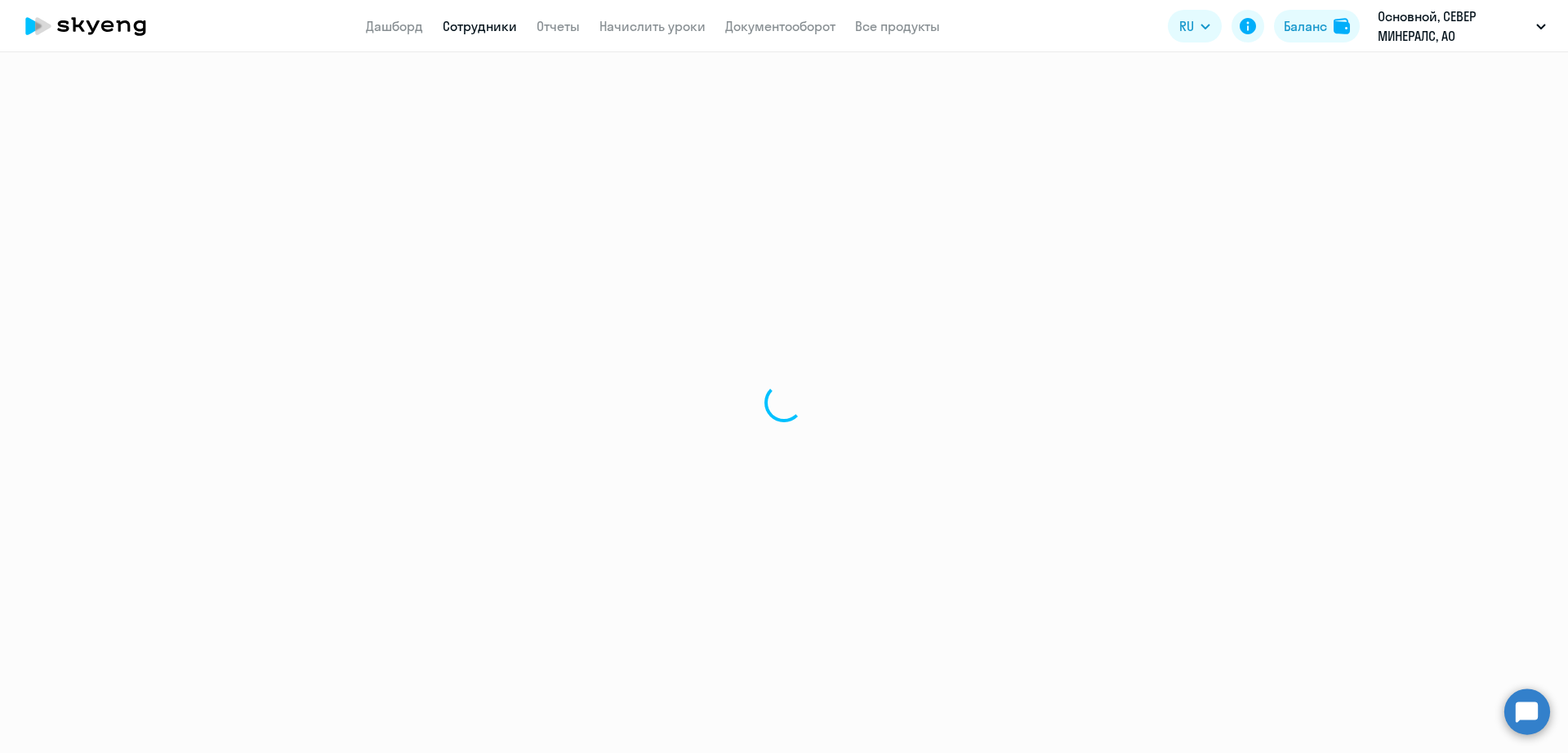
select select "30"
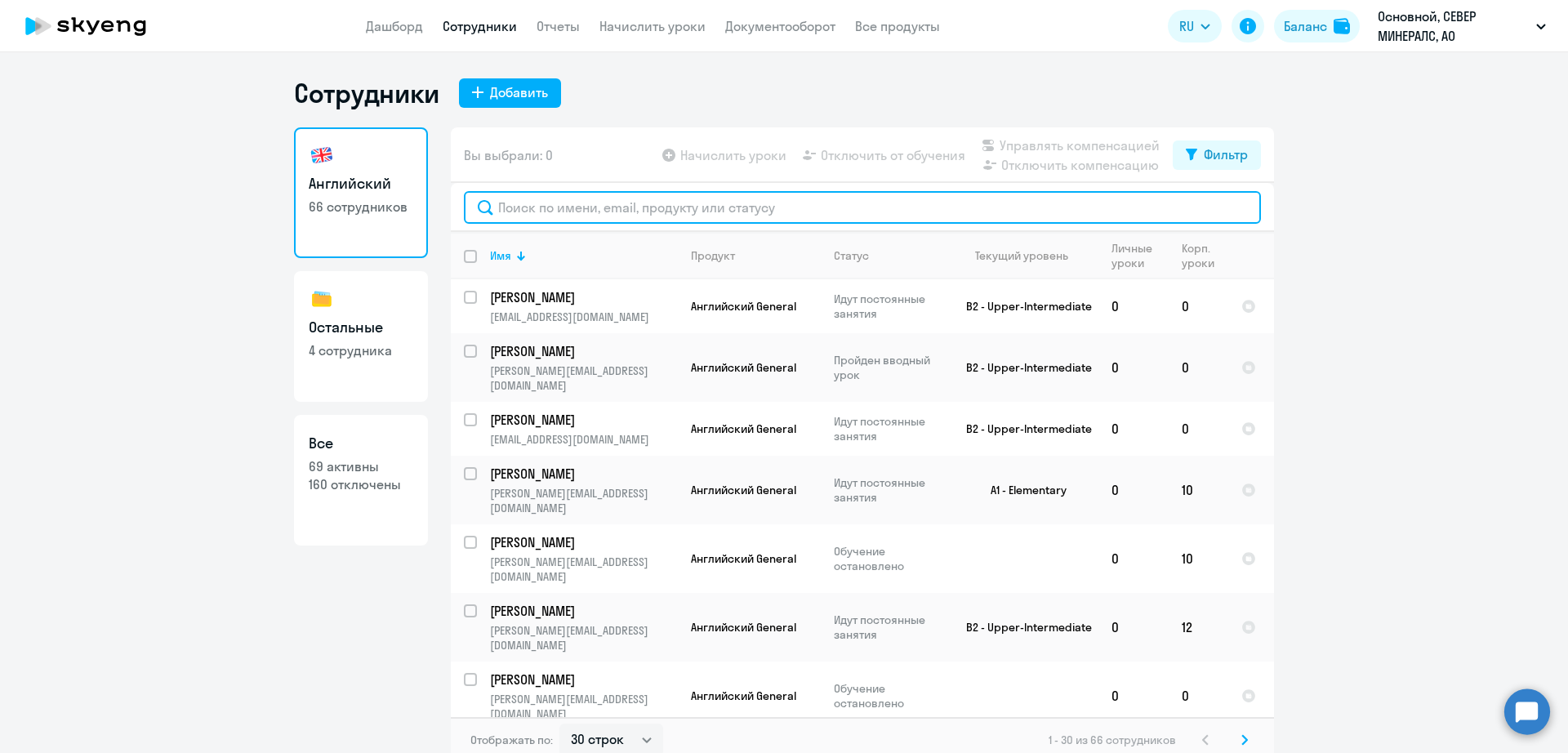
click at [588, 211] on input "text" at bounding box center [862, 208] width 797 height 32
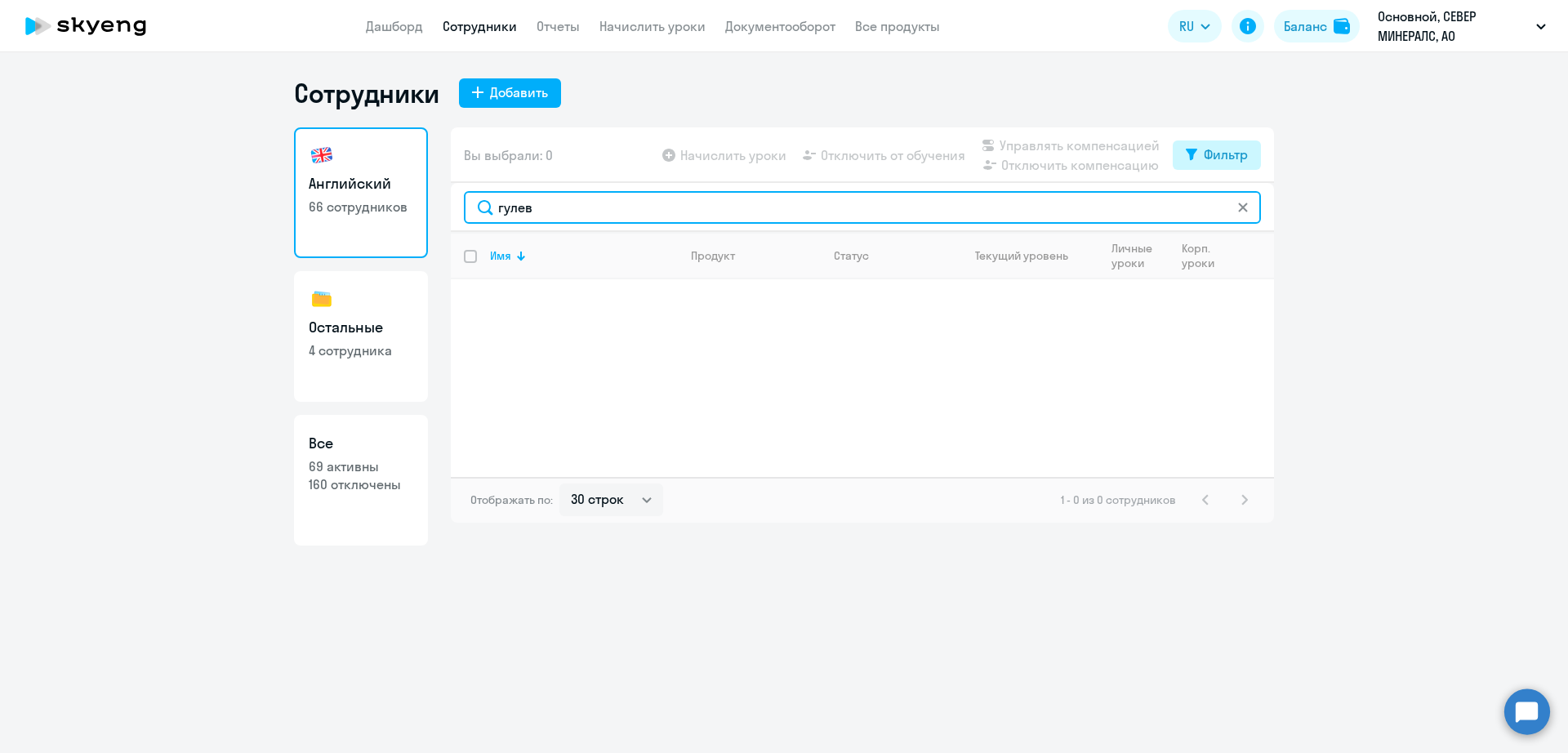
type input "гулев"
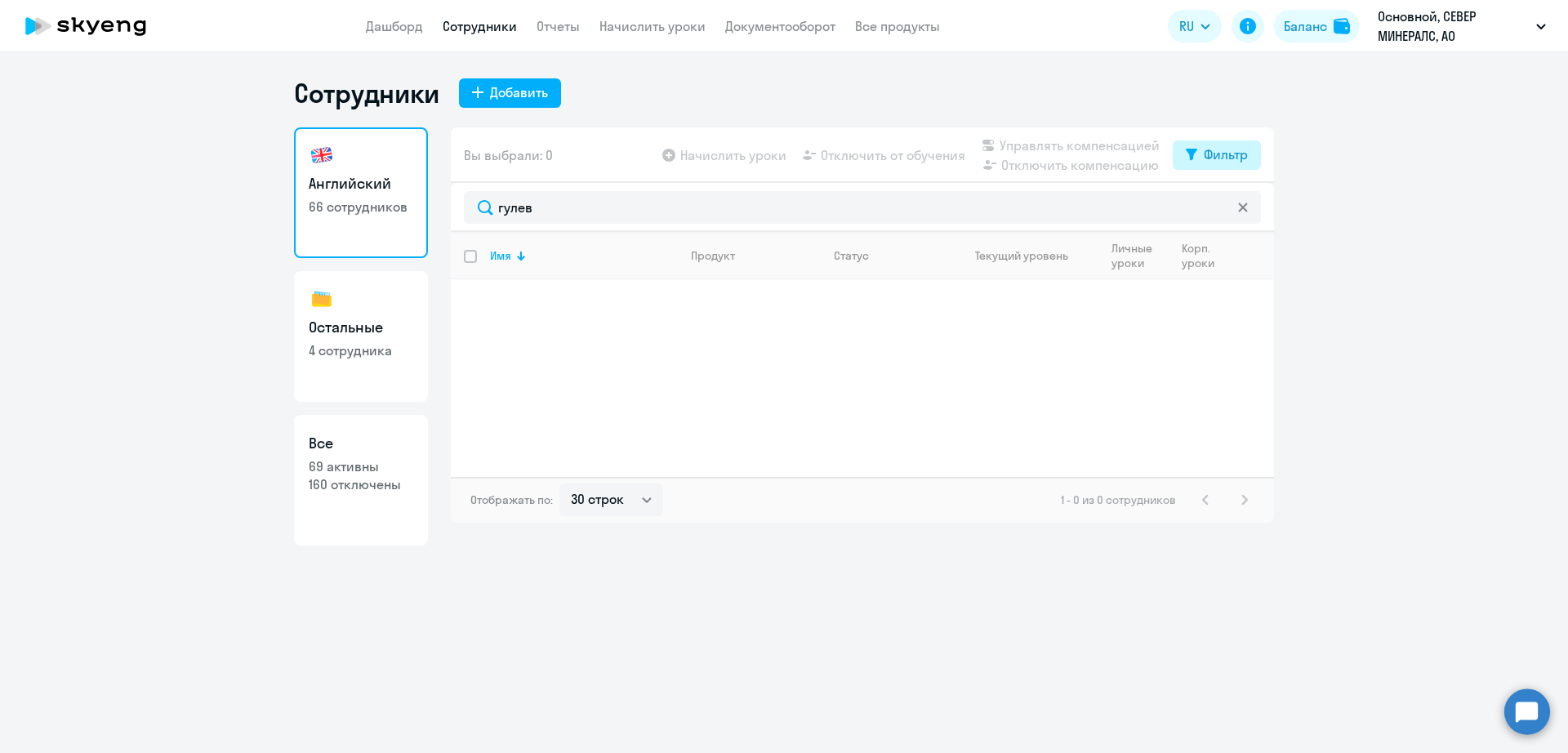
click at [1215, 144] on div "Фильтр" at bounding box center [1225, 154] width 44 height 20
click at [1235, 214] on span at bounding box center [1233, 209] width 28 height 16
click at [1220, 209] on input "checkbox" at bounding box center [1219, 208] width 1 height 1
checkbox input "true"
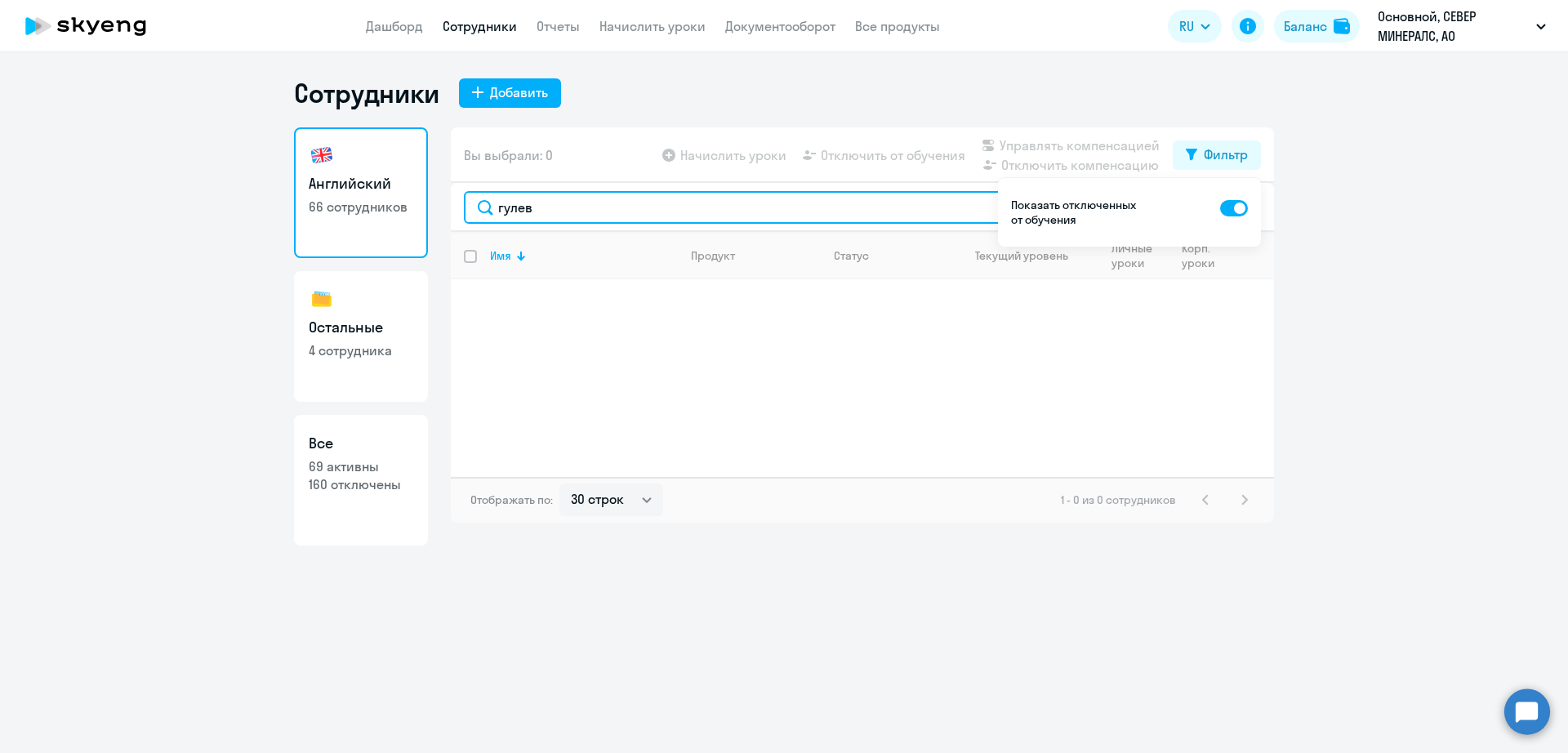
drag, startPoint x: 573, startPoint y: 208, endPoint x: 425, endPoint y: 203, distance: 148.1
click at [427, 203] on div "Английский 66 сотрудников Остальные 4 сотрудника Все 69 активны 160 отключены В…" at bounding box center [783, 336] width 980 height 418
type input "грач"
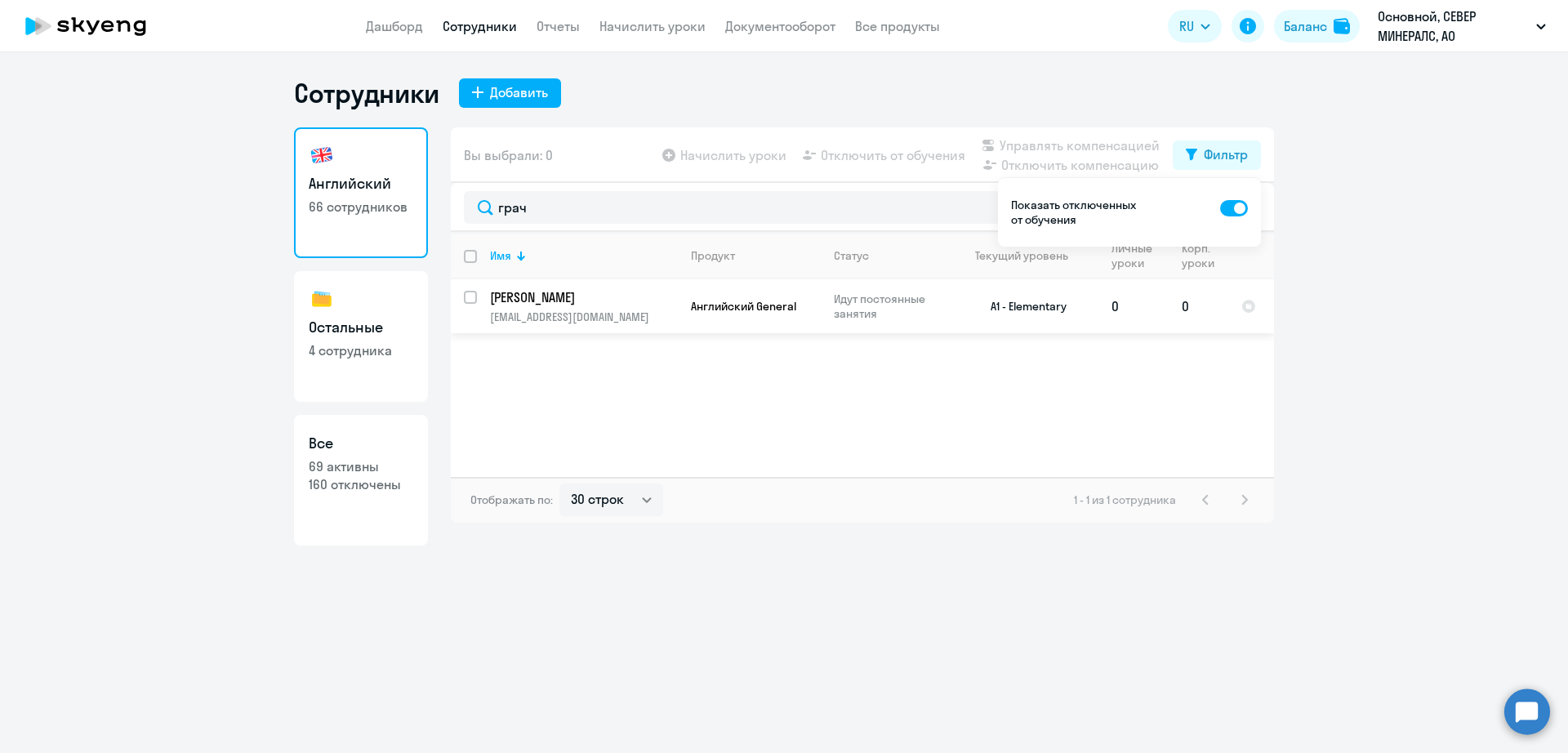
click at [468, 296] on input "select row 23467662" at bounding box center [480, 307] width 32 height 32
checkbox input "true"
click at [913, 163] on span "Отключить от обучения" at bounding box center [892, 155] width 144 height 20
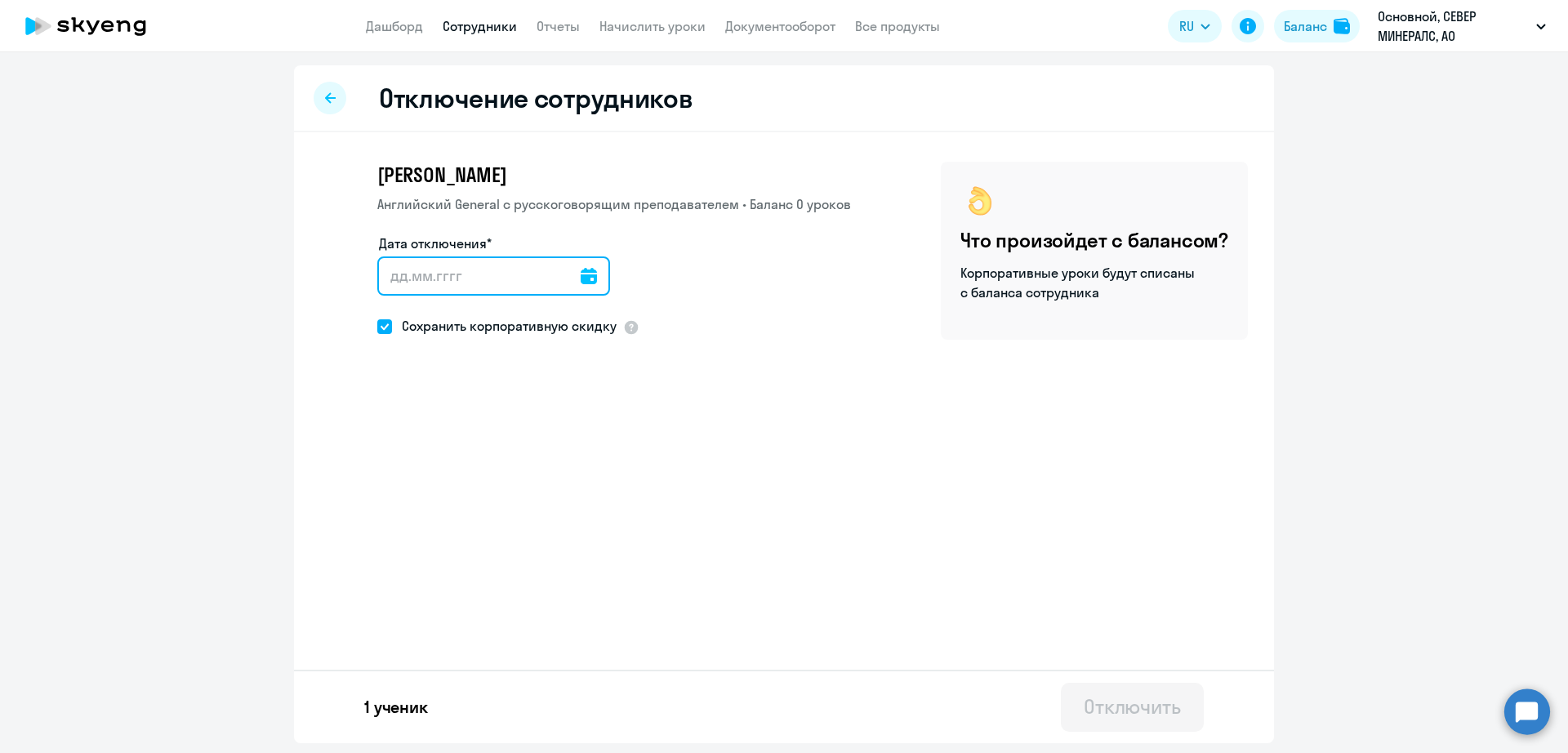
click at [567, 281] on input "Дата отключения*" at bounding box center [494, 276] width 233 height 39
click at [581, 277] on icon at bounding box center [589, 276] width 16 height 16
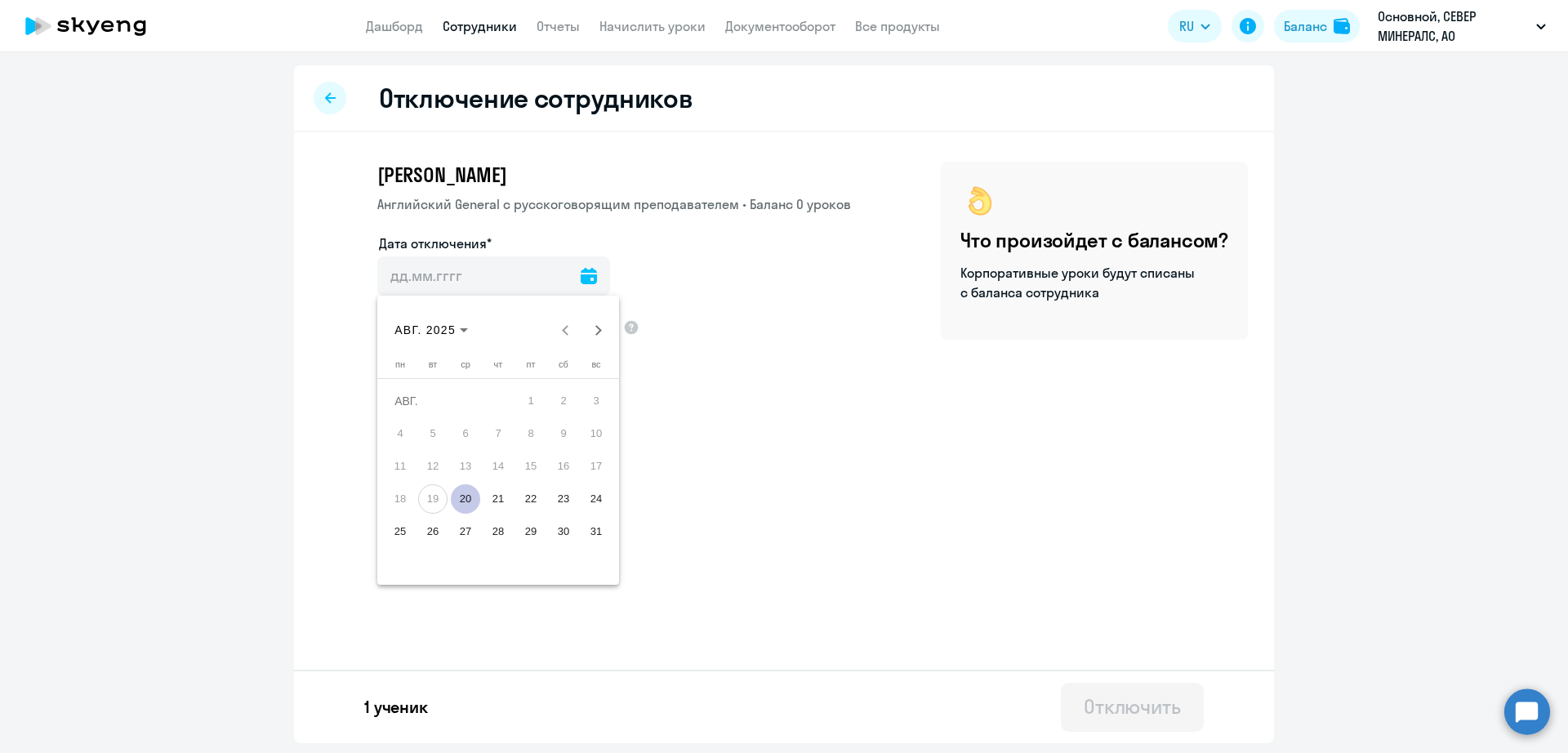
click at [459, 495] on span "20" at bounding box center [465, 499] width 30 height 30
type input "[DATE]"
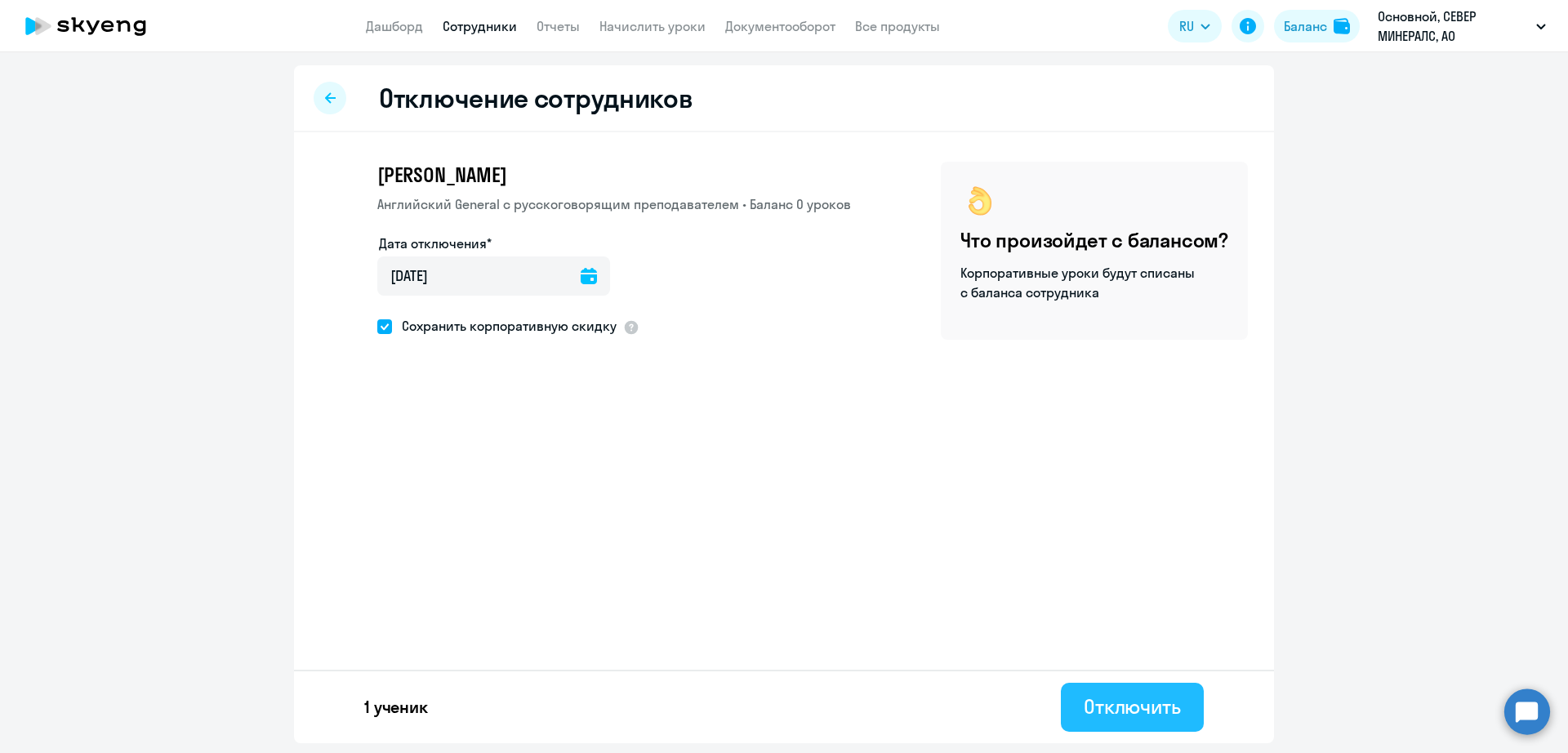
click at [1113, 698] on div "Отключить" at bounding box center [1132, 706] width 98 height 26
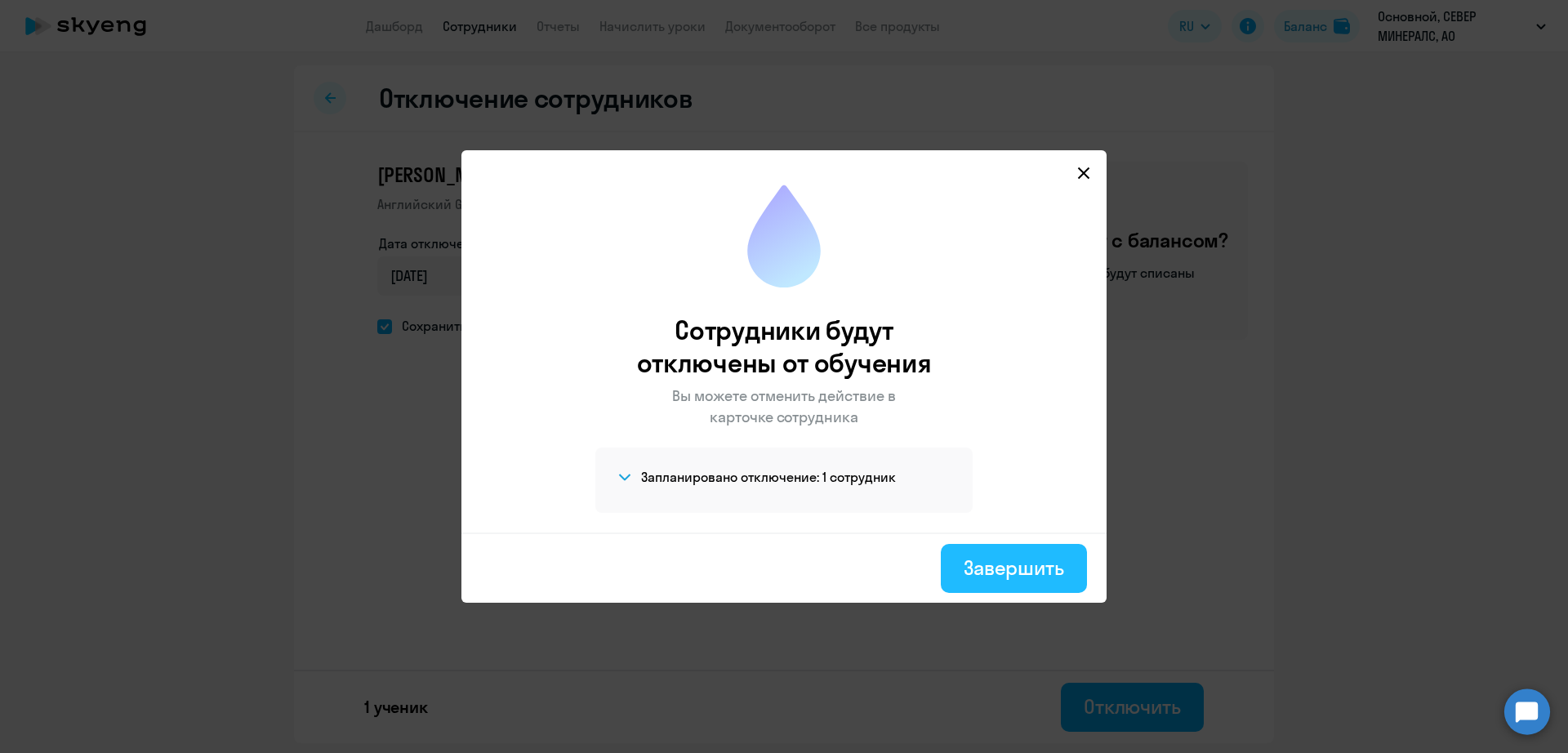
click at [1029, 569] on div "Завершить" at bounding box center [1014, 568] width 100 height 26
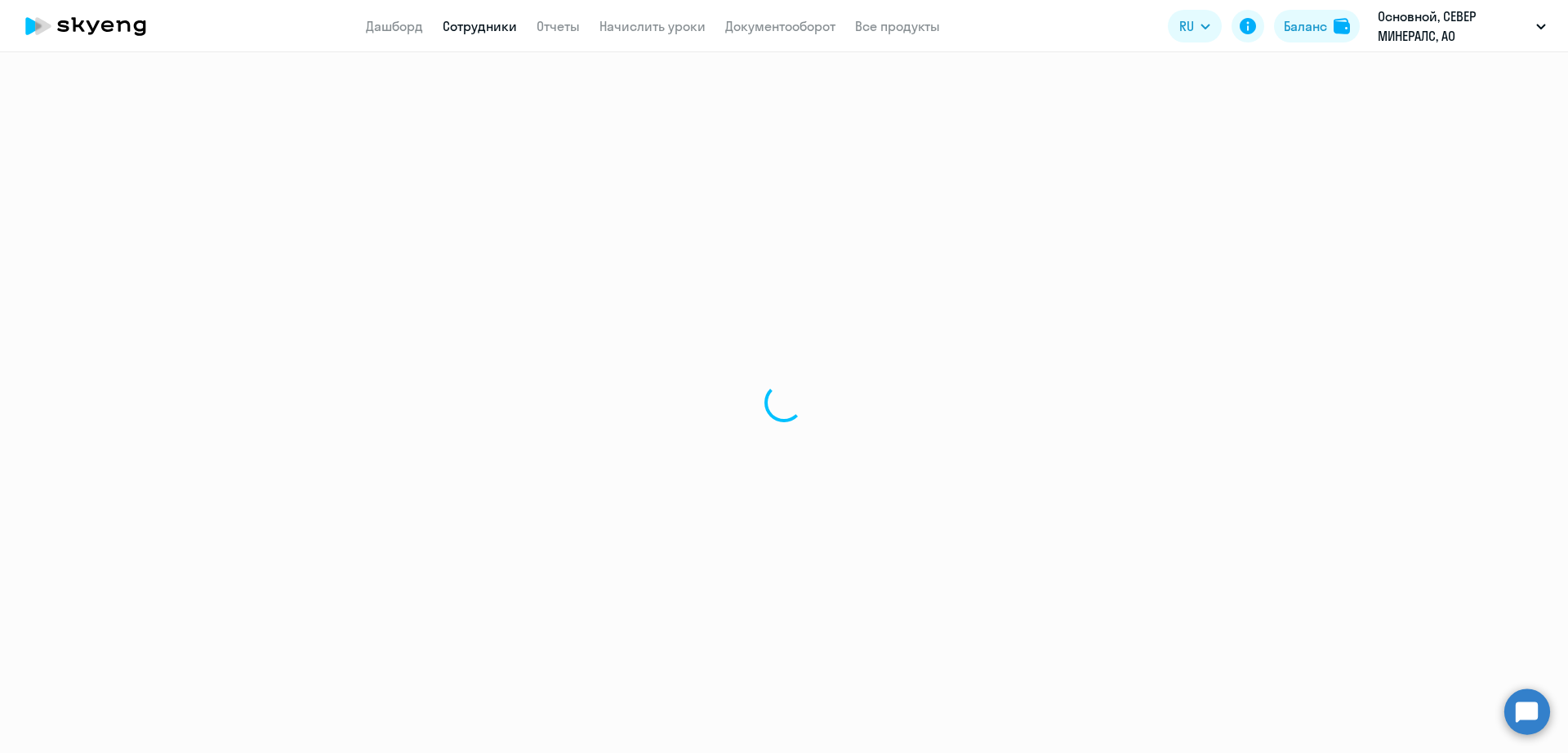
select select "30"
